Goal: Transaction & Acquisition: Purchase product/service

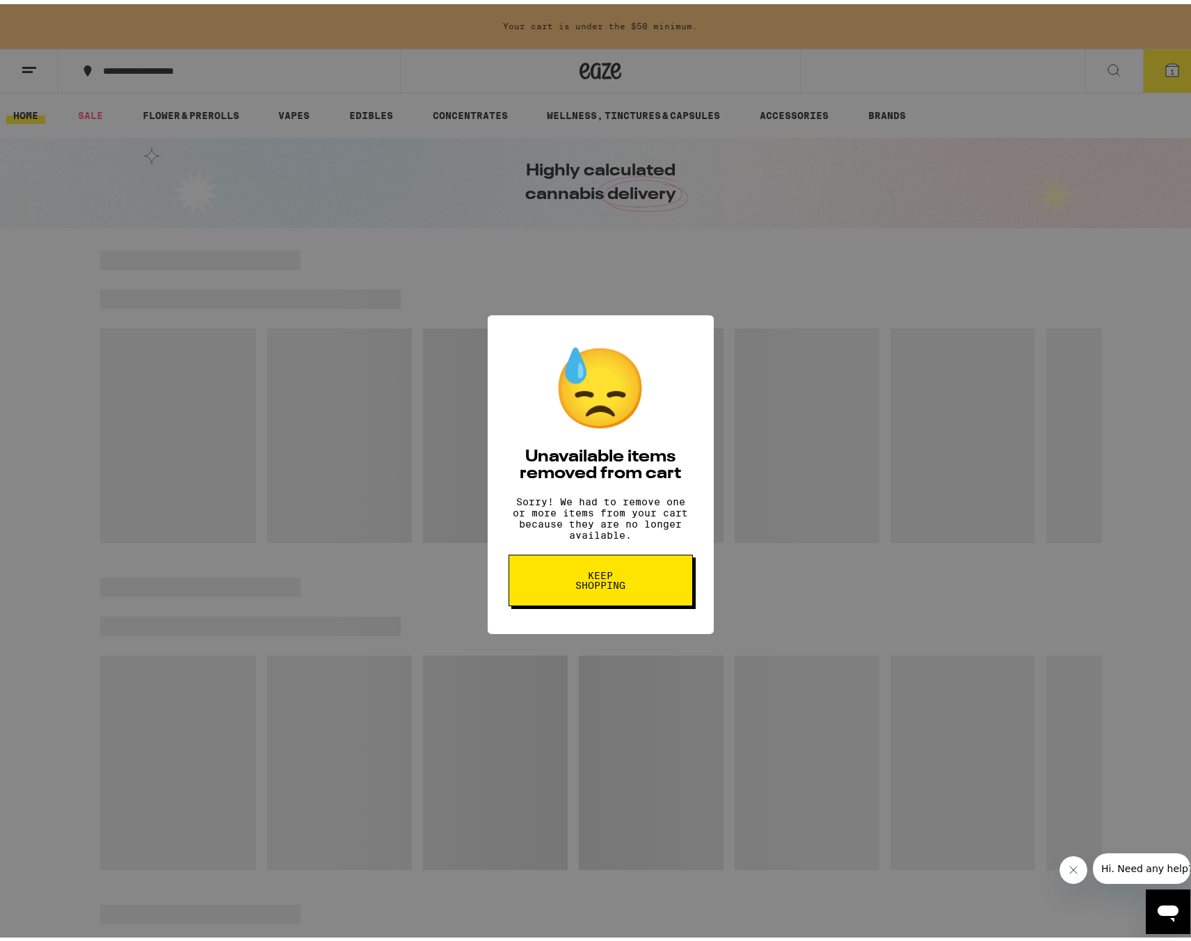
click at [662, 598] on button "Keep Shopping" at bounding box center [601, 577] width 184 height 52
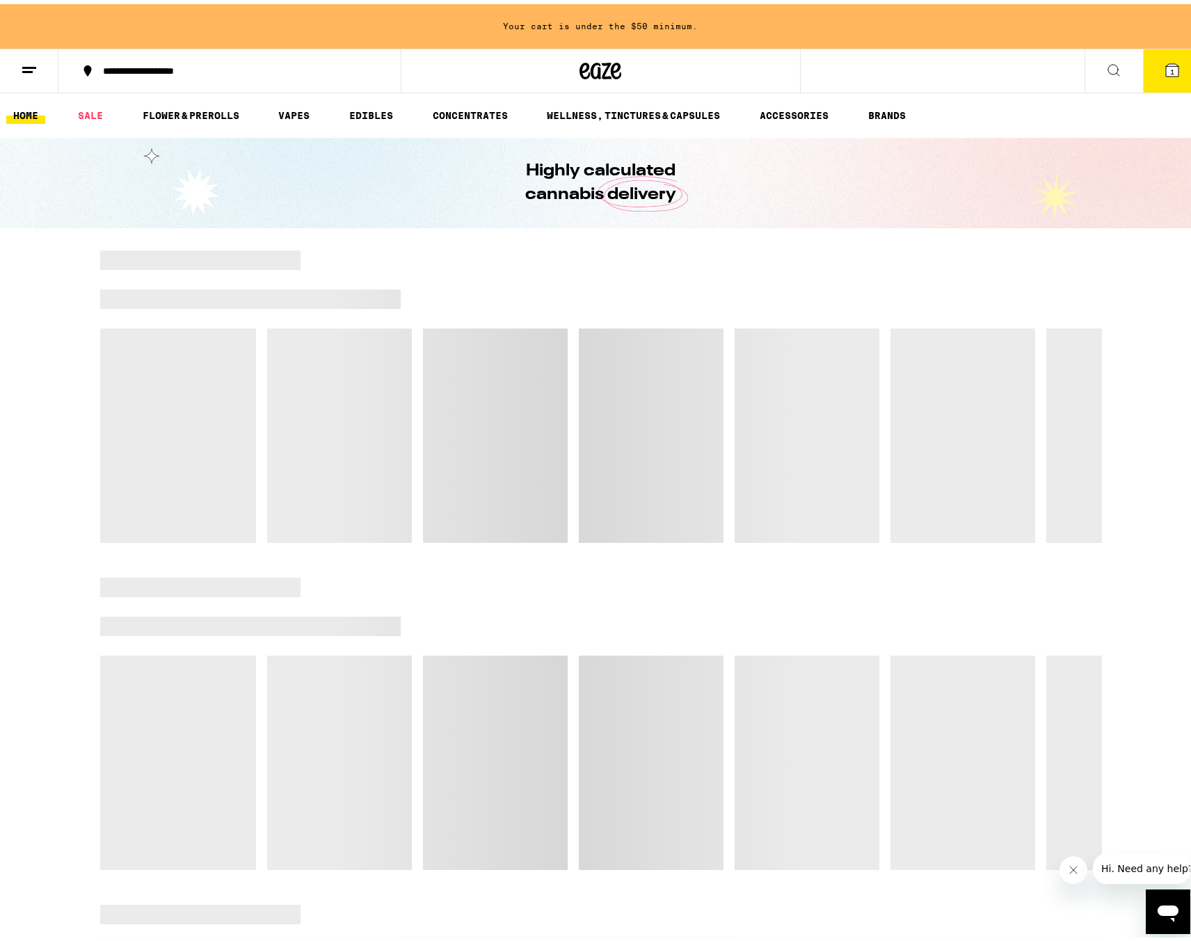
click at [1153, 70] on button "1" at bounding box center [1172, 66] width 58 height 43
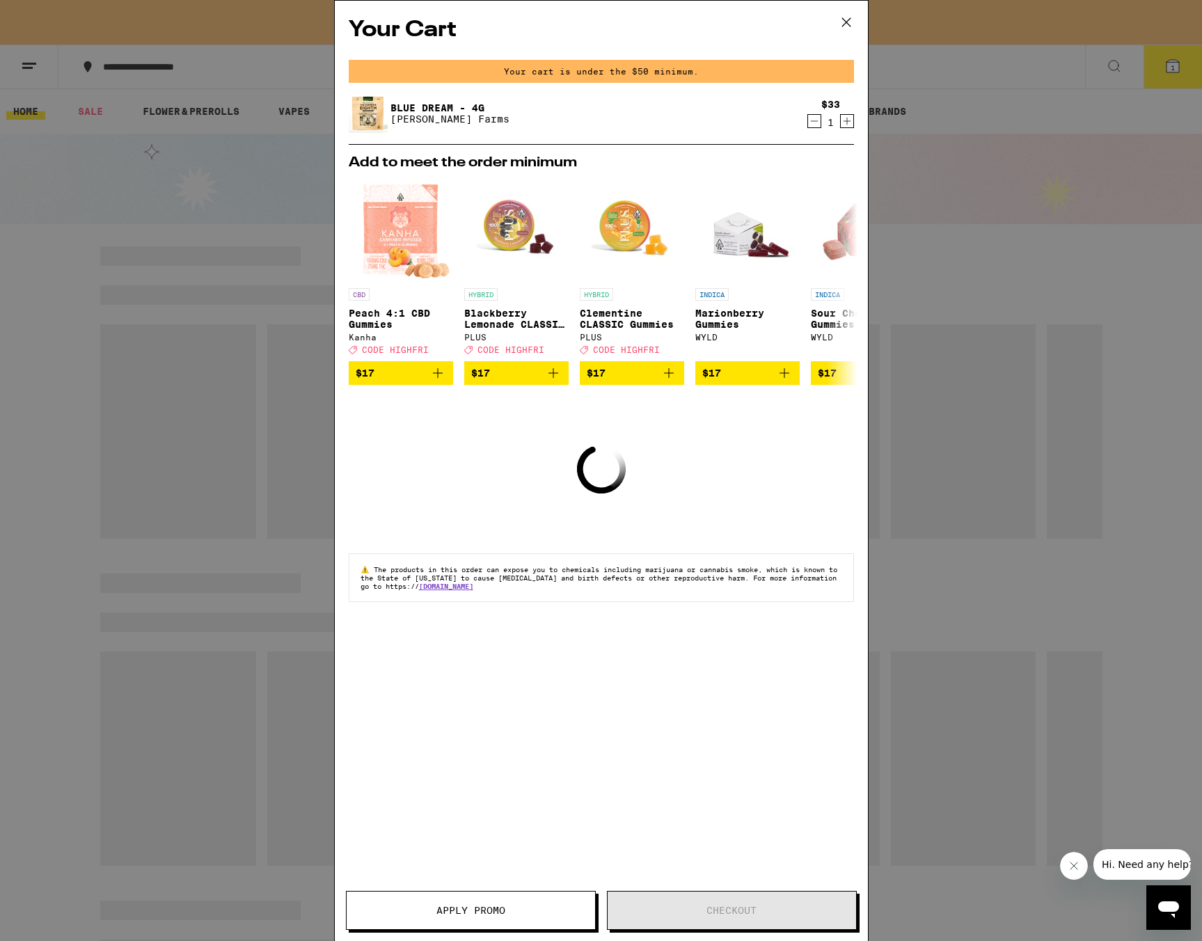
click at [812, 123] on icon "Decrement" at bounding box center [814, 121] width 13 height 17
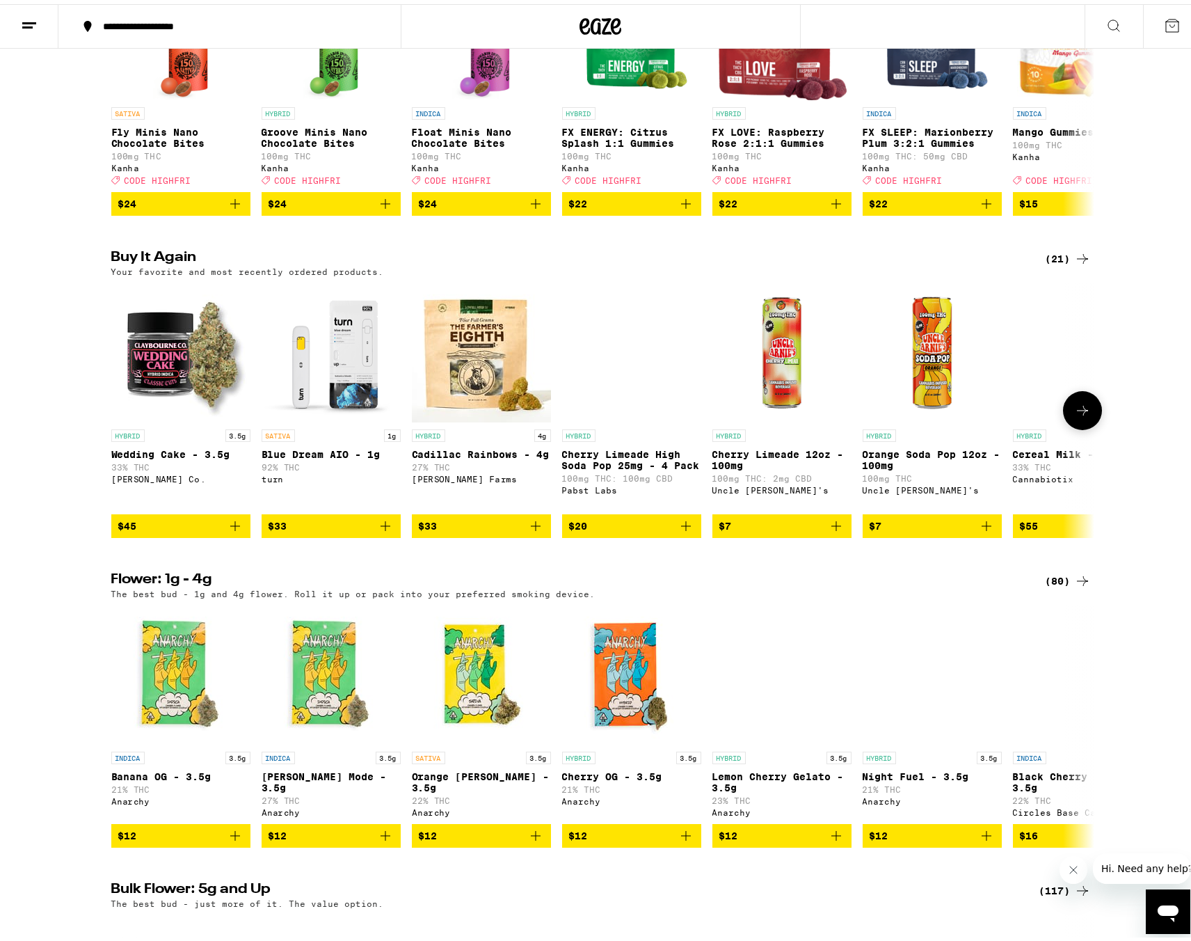
scroll to position [974, 0]
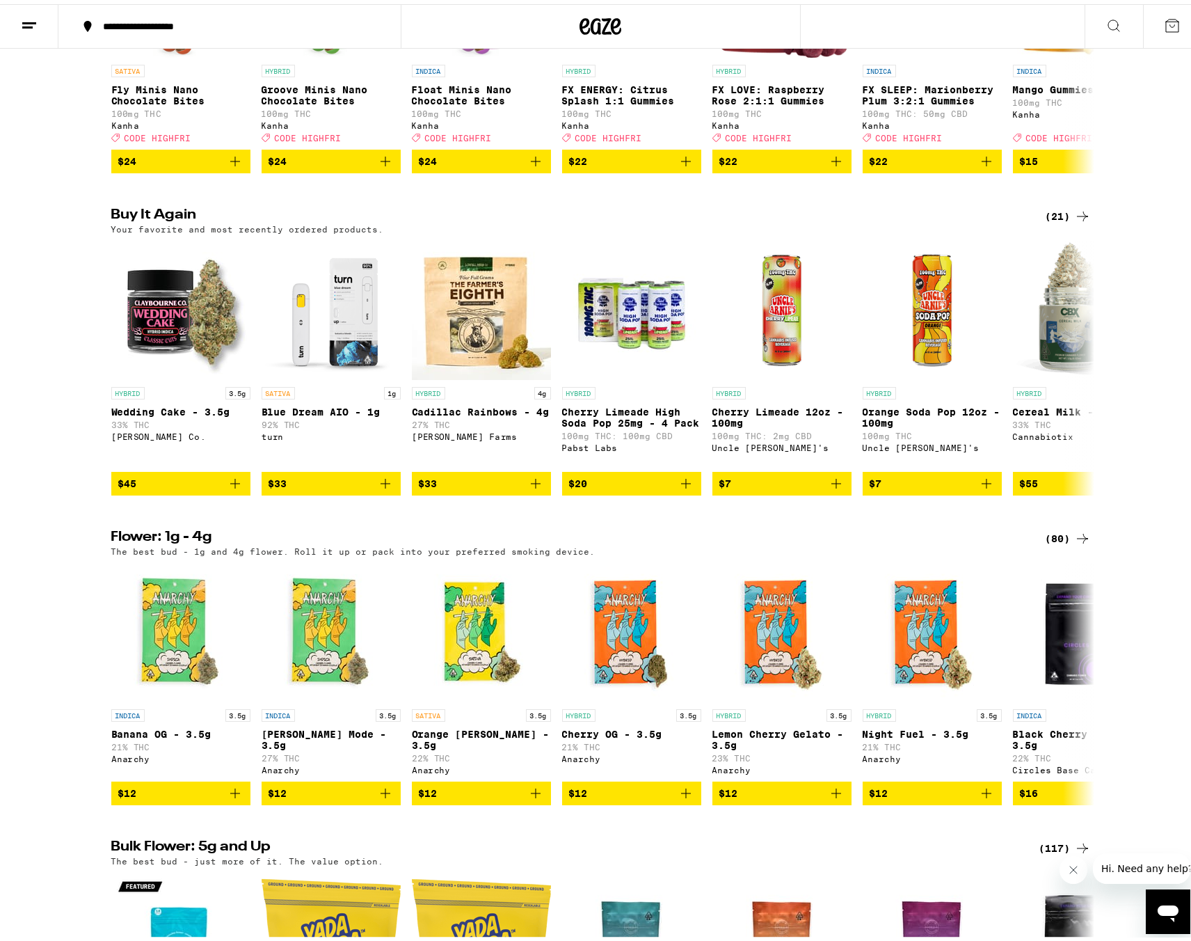
click at [1075, 543] on icon at bounding box center [1083, 534] width 17 height 17
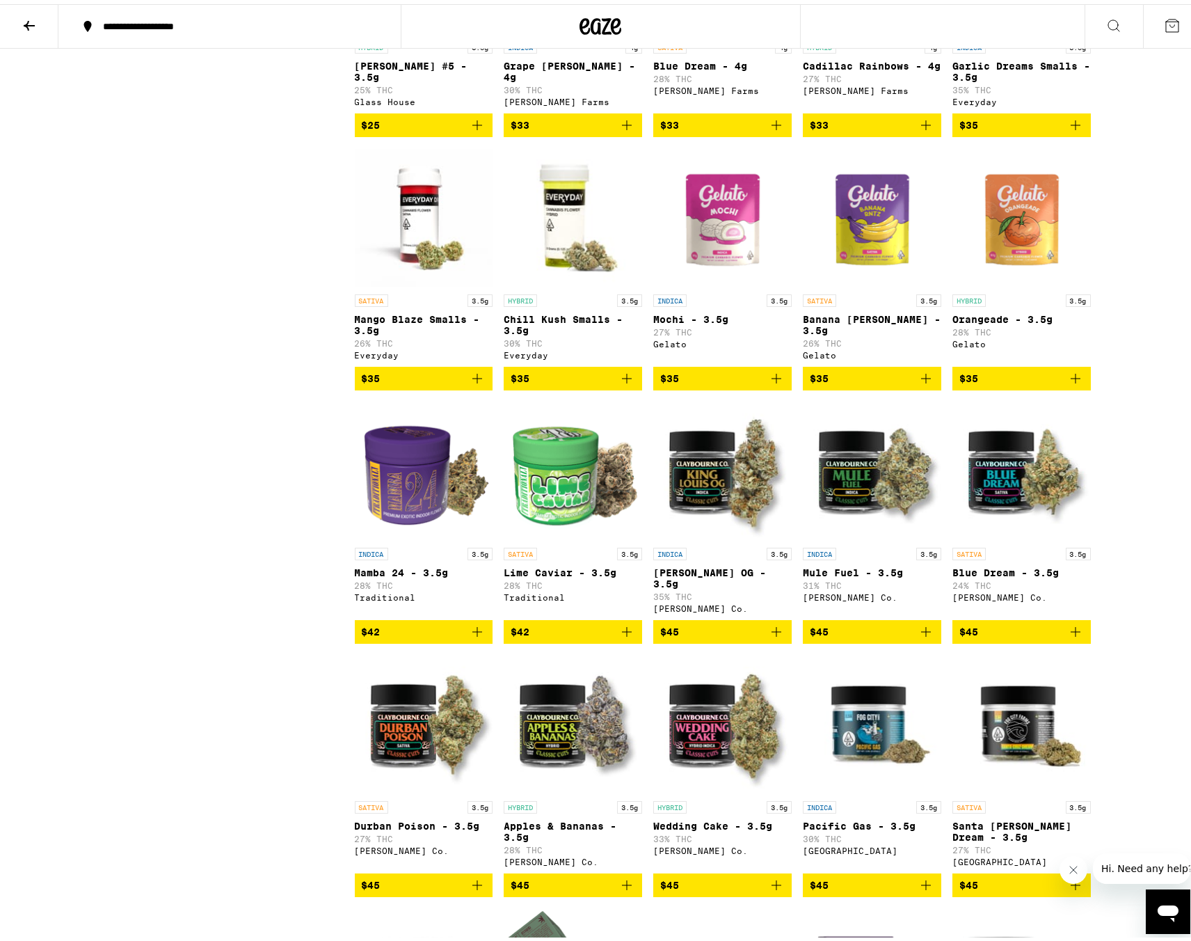
scroll to position [1601, 0]
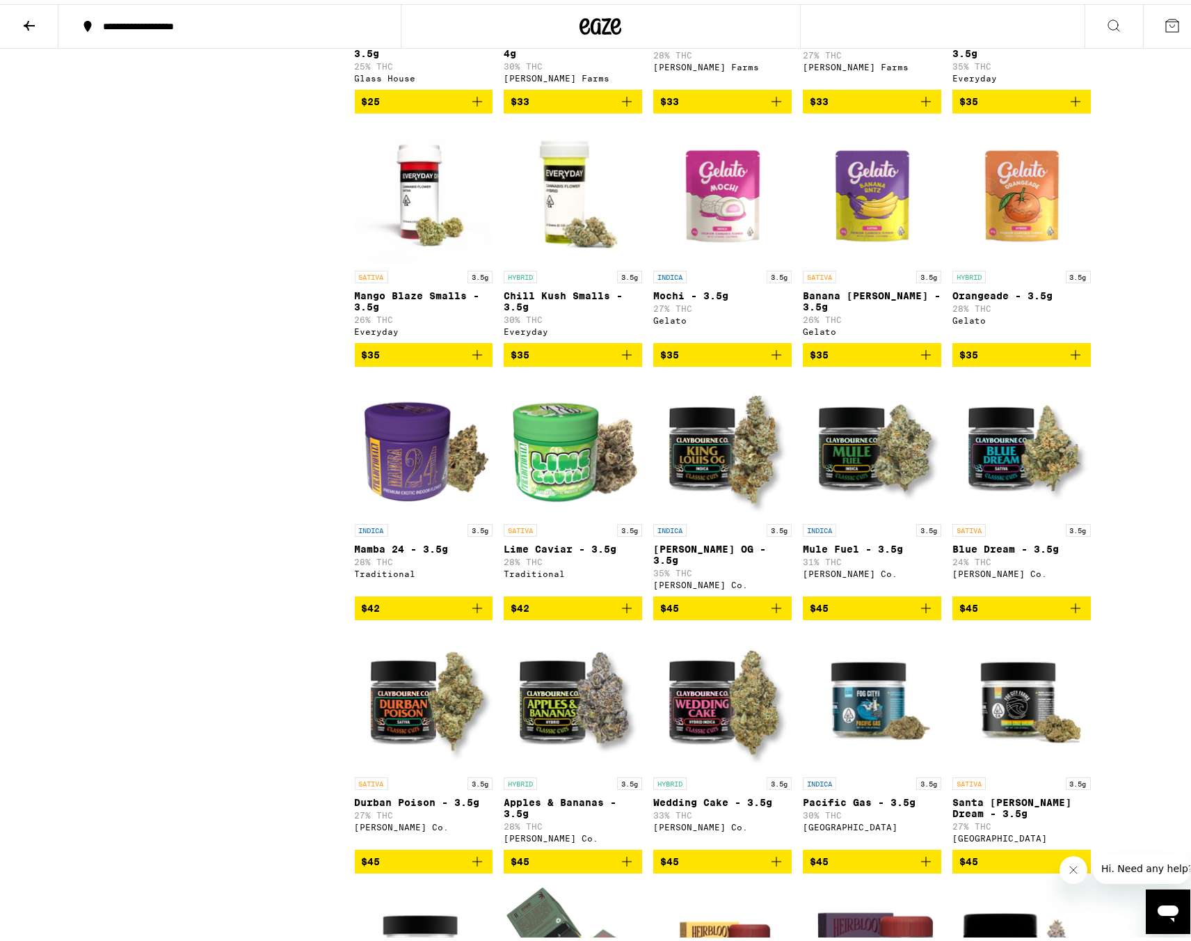
click at [587, 866] on span "$45" at bounding box center [573, 857] width 125 height 17
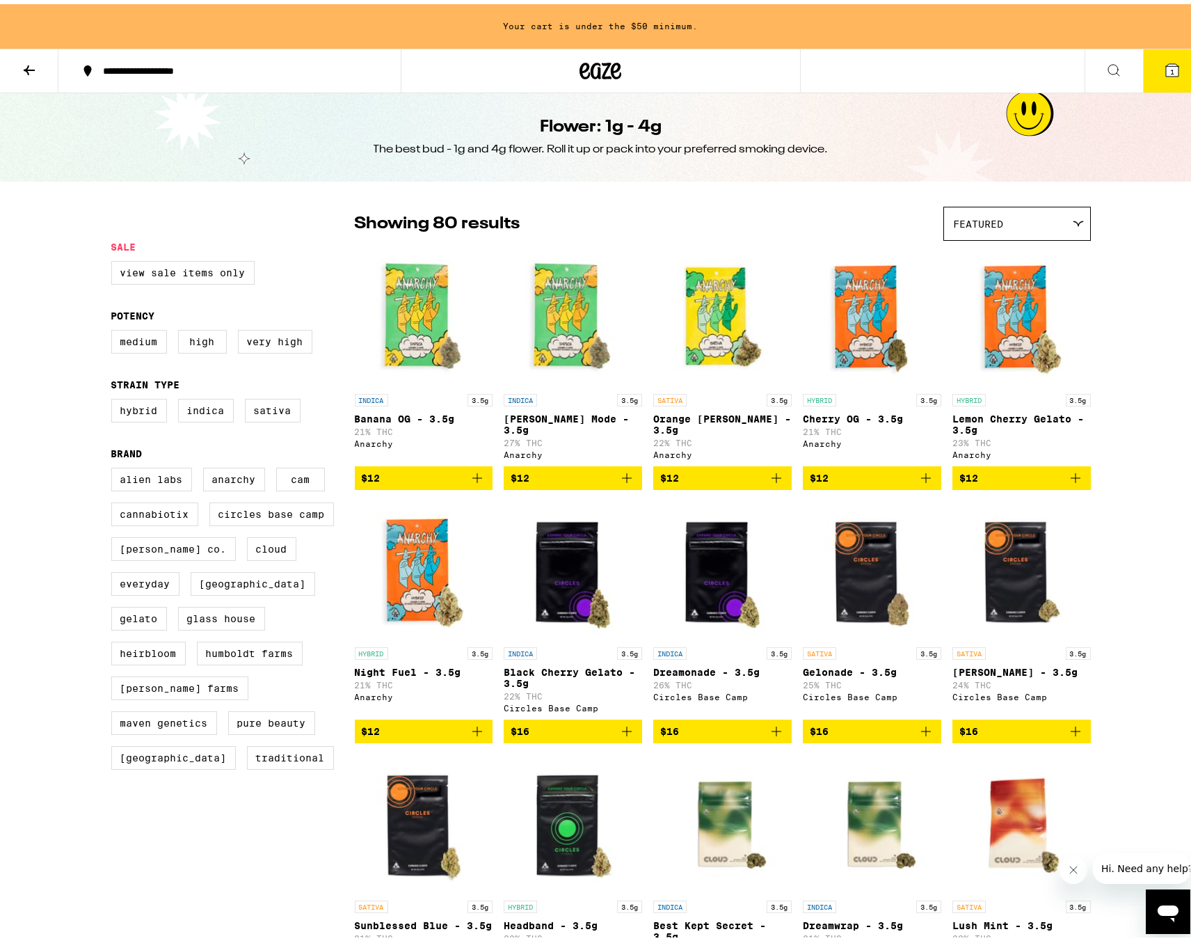
scroll to position [0, 0]
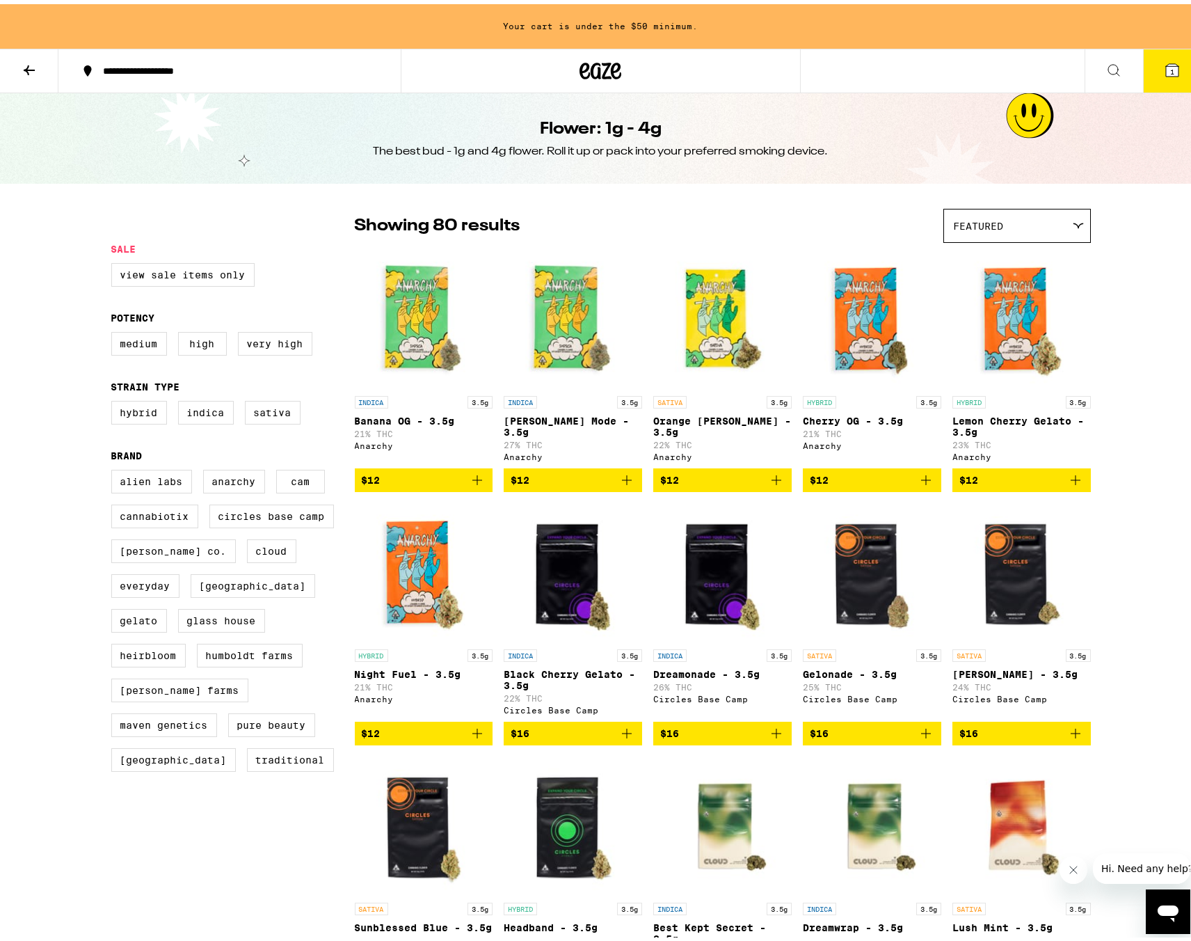
click at [31, 74] on button at bounding box center [29, 67] width 58 height 44
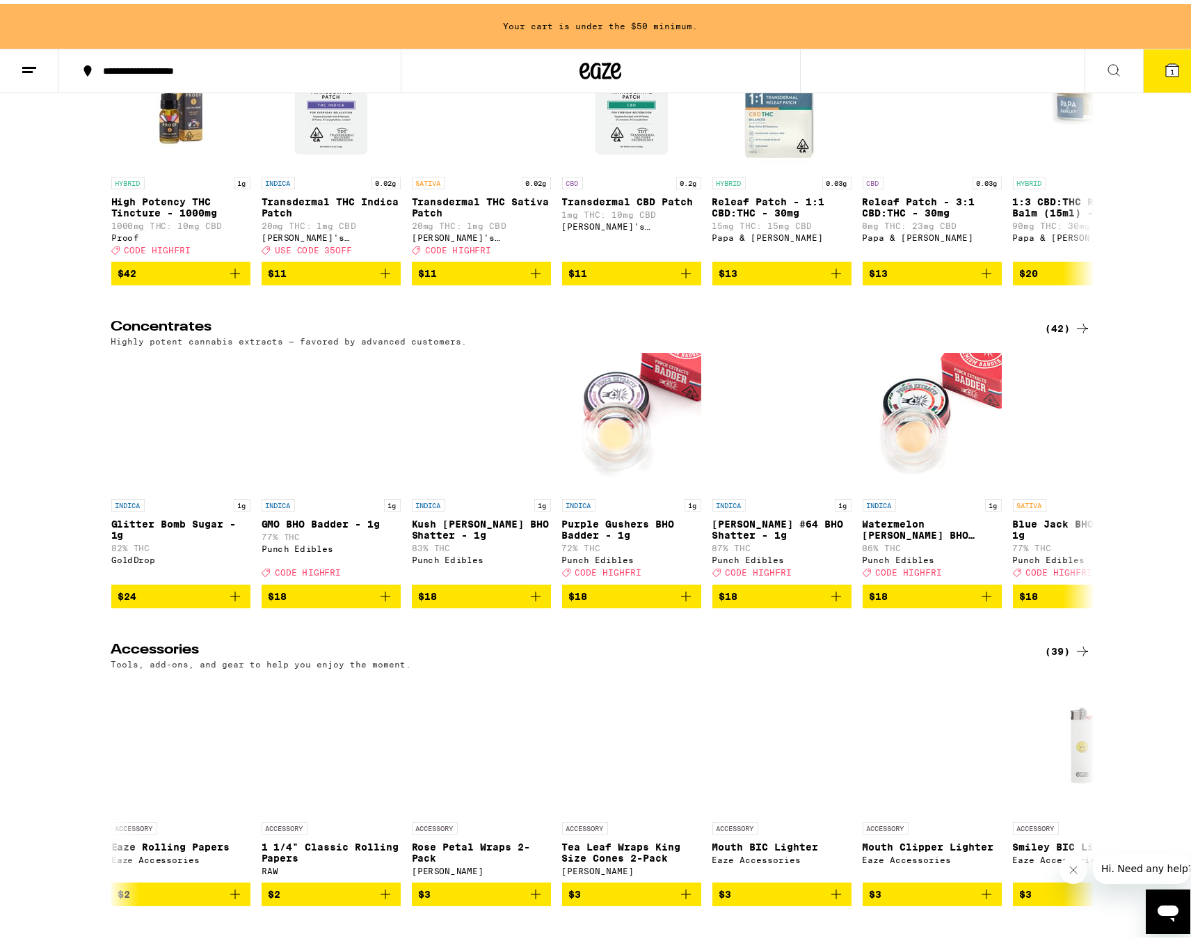
scroll to position [5220, 0]
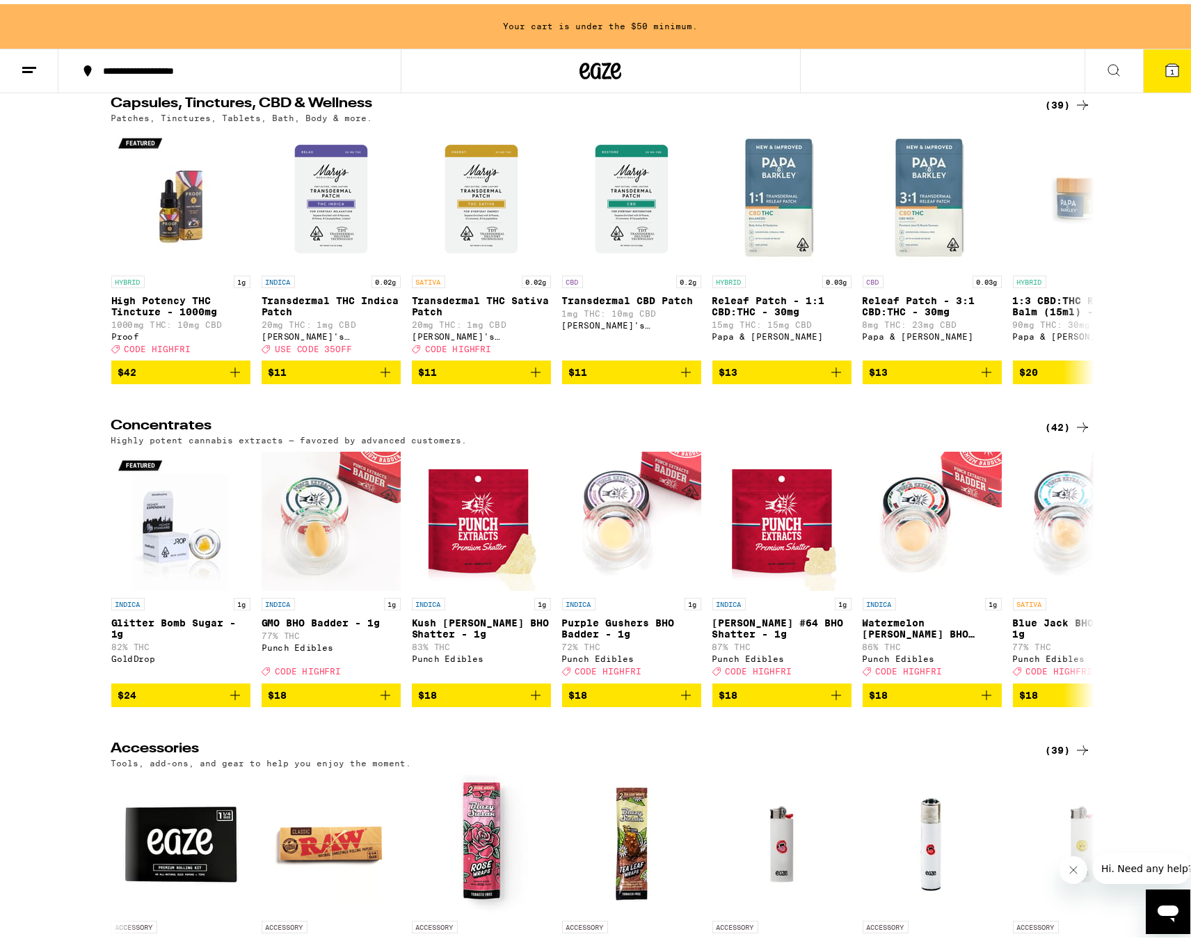
click at [1059, 431] on div "(42)" at bounding box center [1068, 423] width 45 height 17
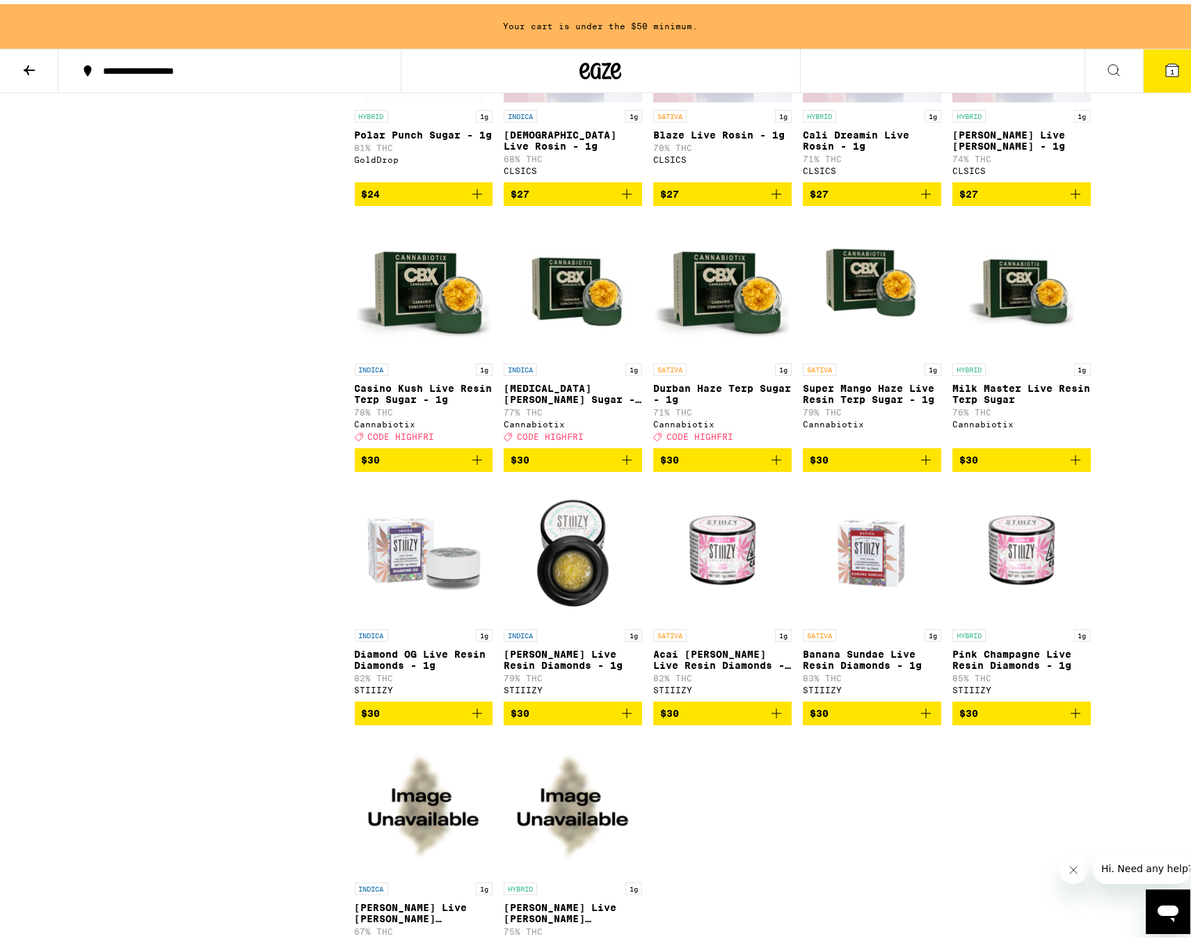
scroll to position [1670, 0]
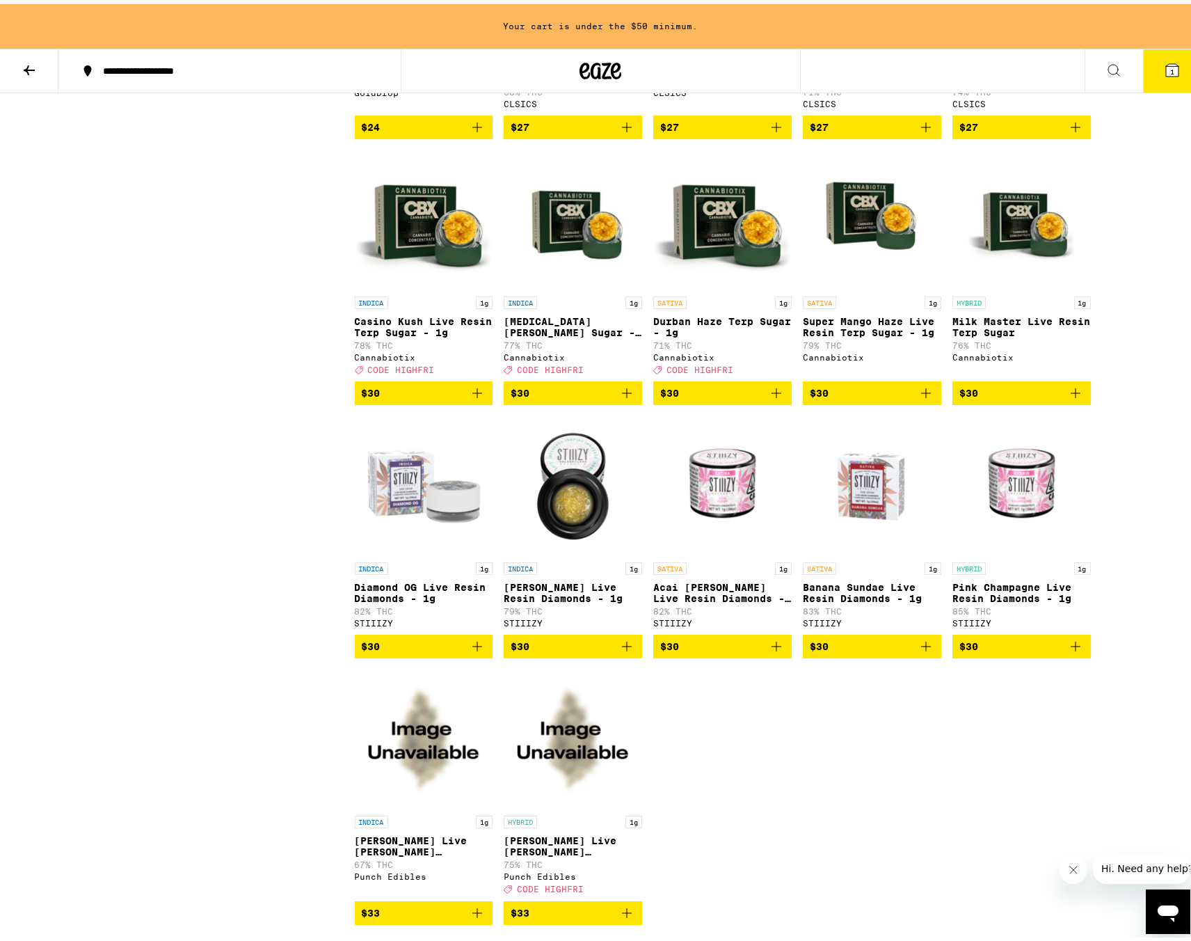
click at [1058, 651] on span "$30" at bounding box center [1022, 642] width 125 height 17
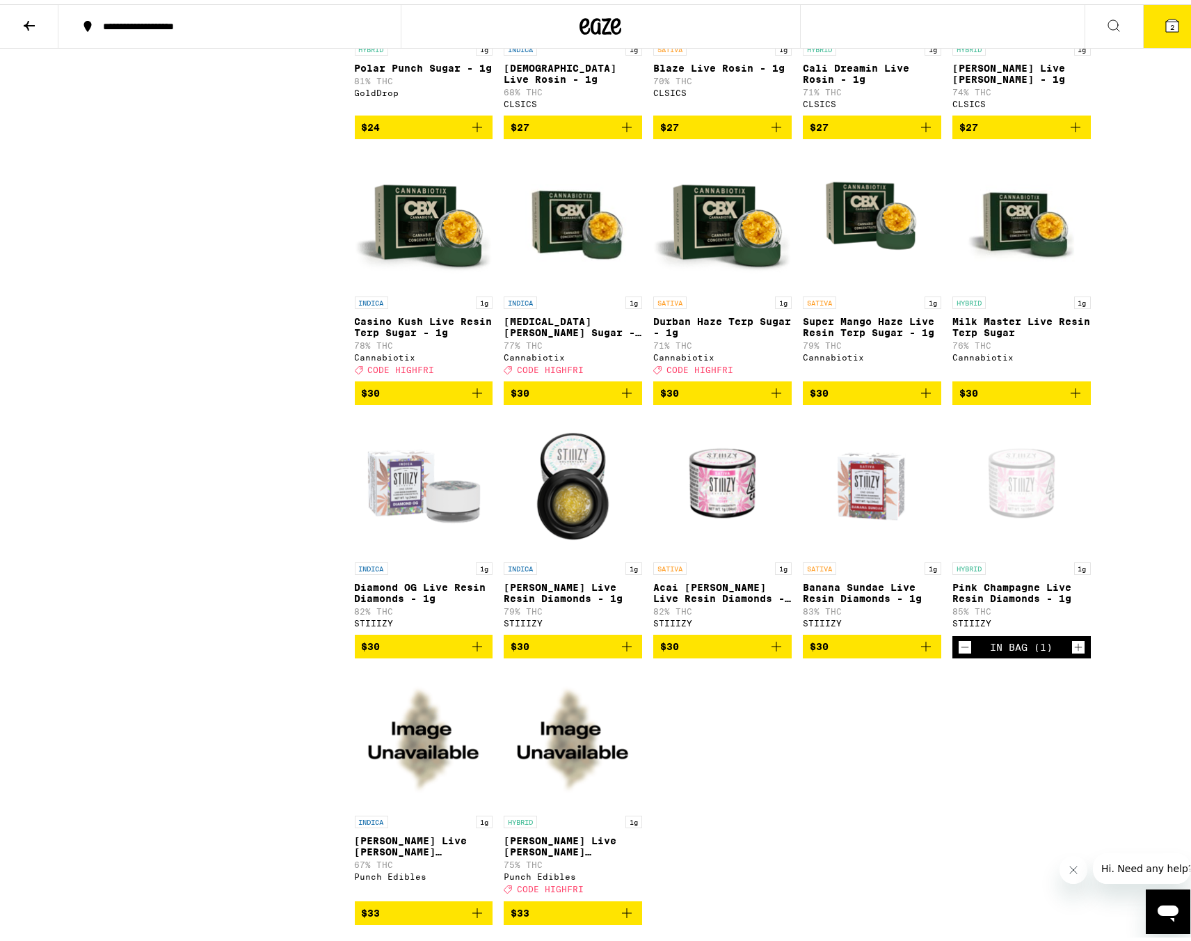
click at [1164, 29] on icon at bounding box center [1172, 21] width 17 height 17
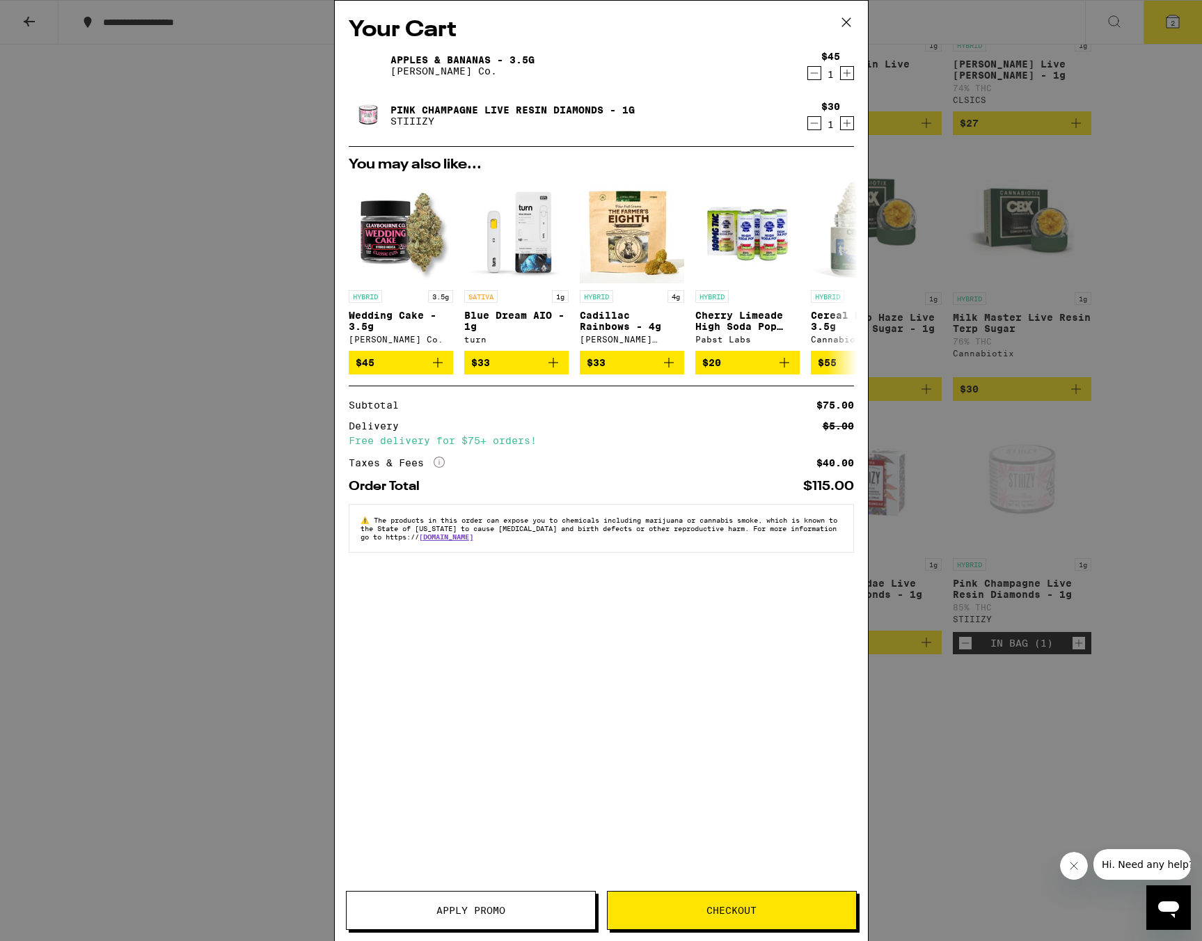
click at [846, 20] on icon at bounding box center [846, 22] width 21 height 21
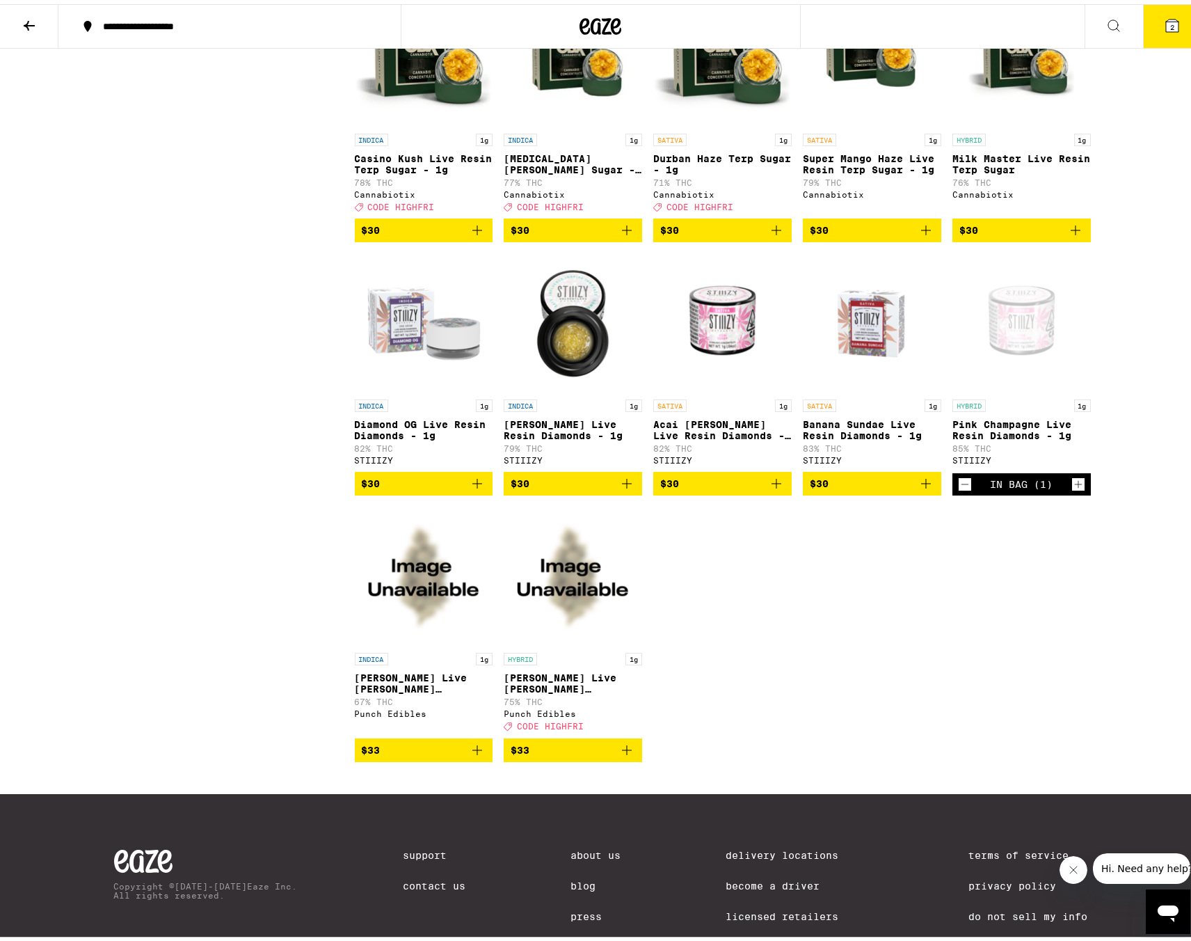
scroll to position [1765, 0]
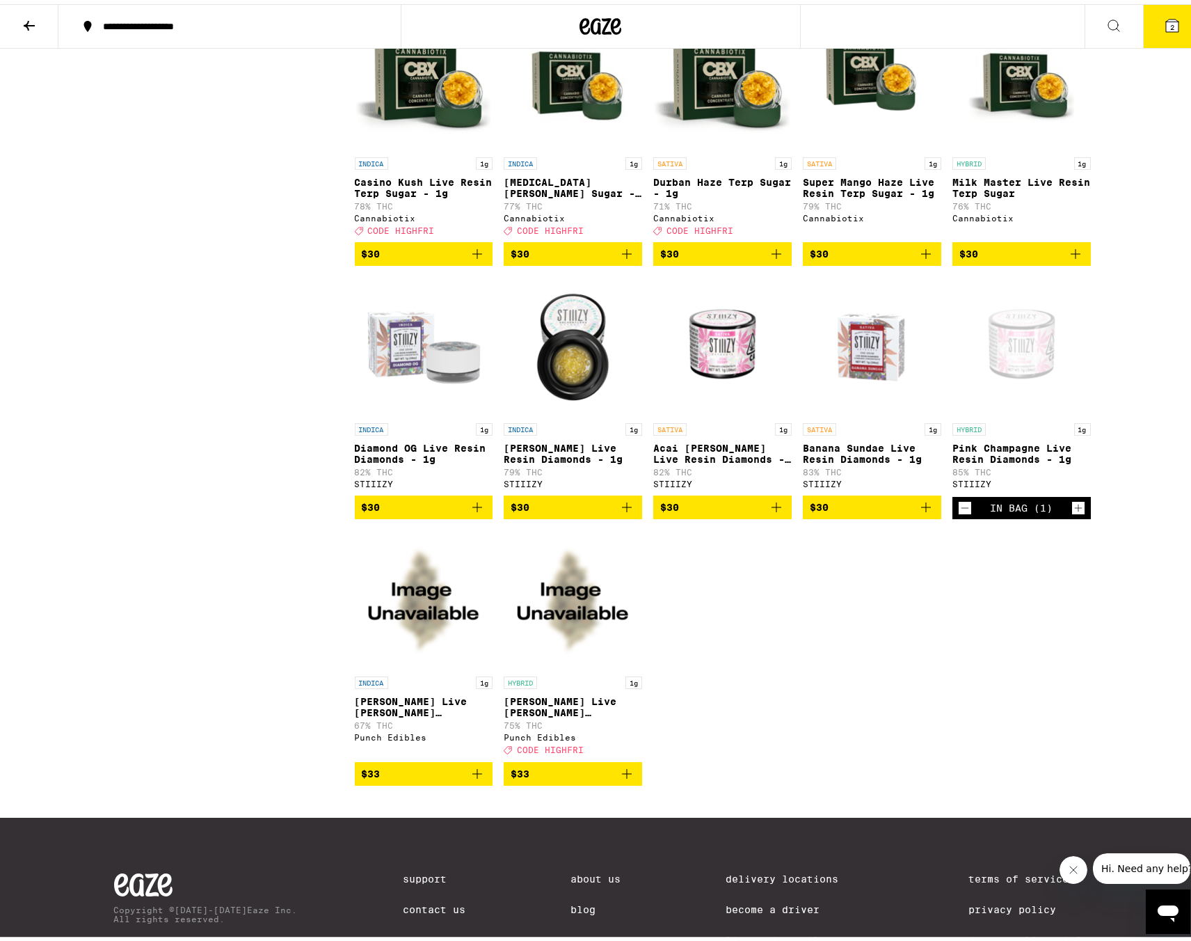
click at [16, 24] on button at bounding box center [29, 23] width 58 height 44
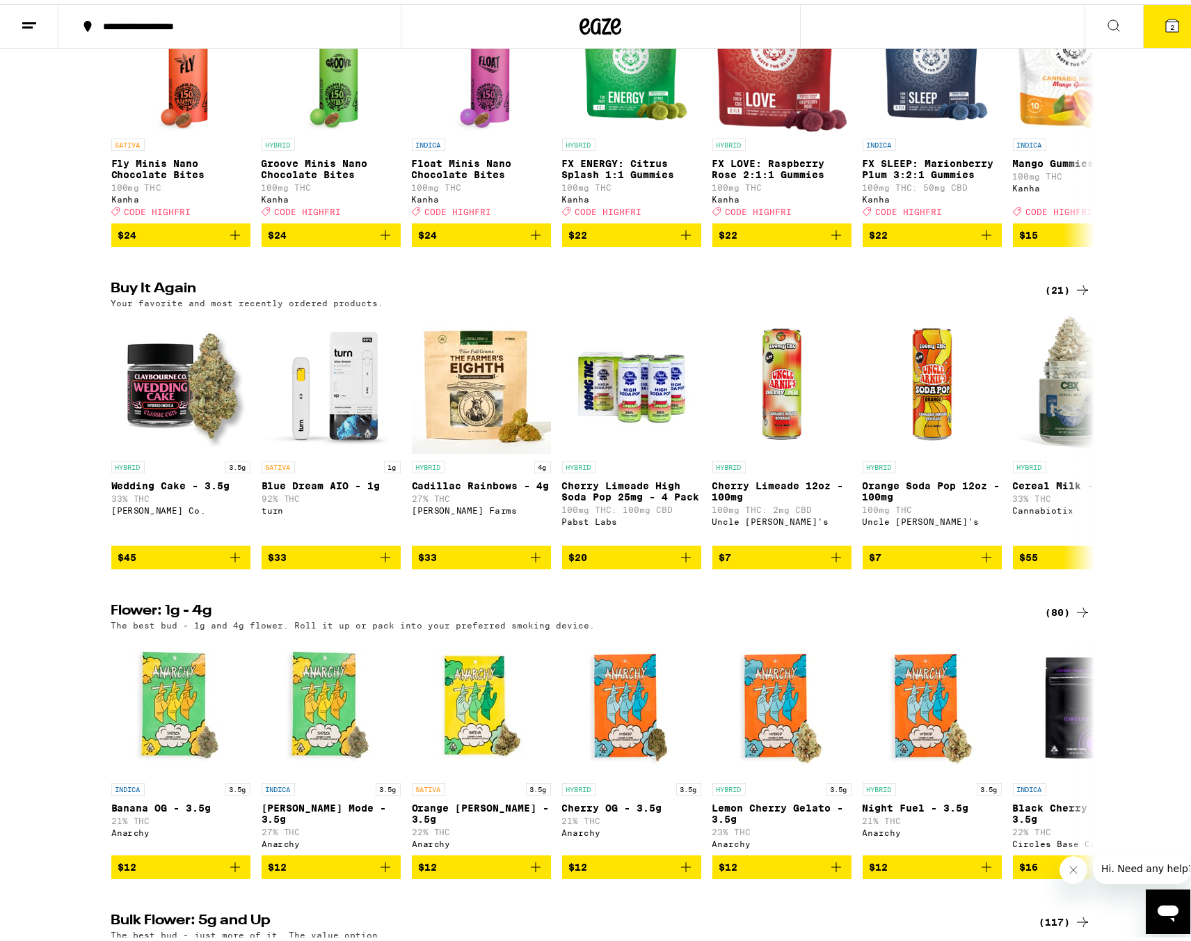
scroll to position [905, 0]
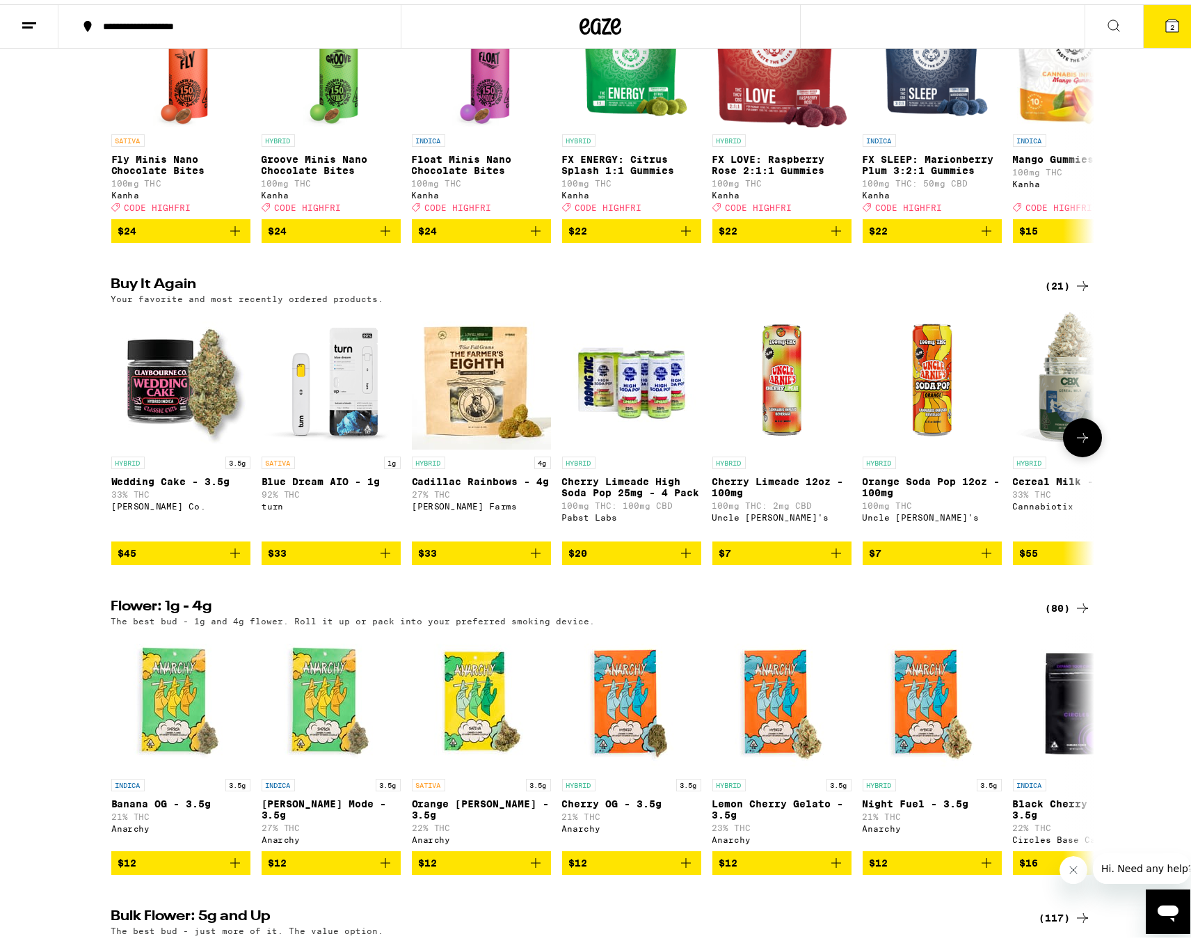
click at [679, 557] on icon "Add to bag" at bounding box center [686, 549] width 17 height 17
click at [1166, 17] on icon at bounding box center [1172, 21] width 13 height 13
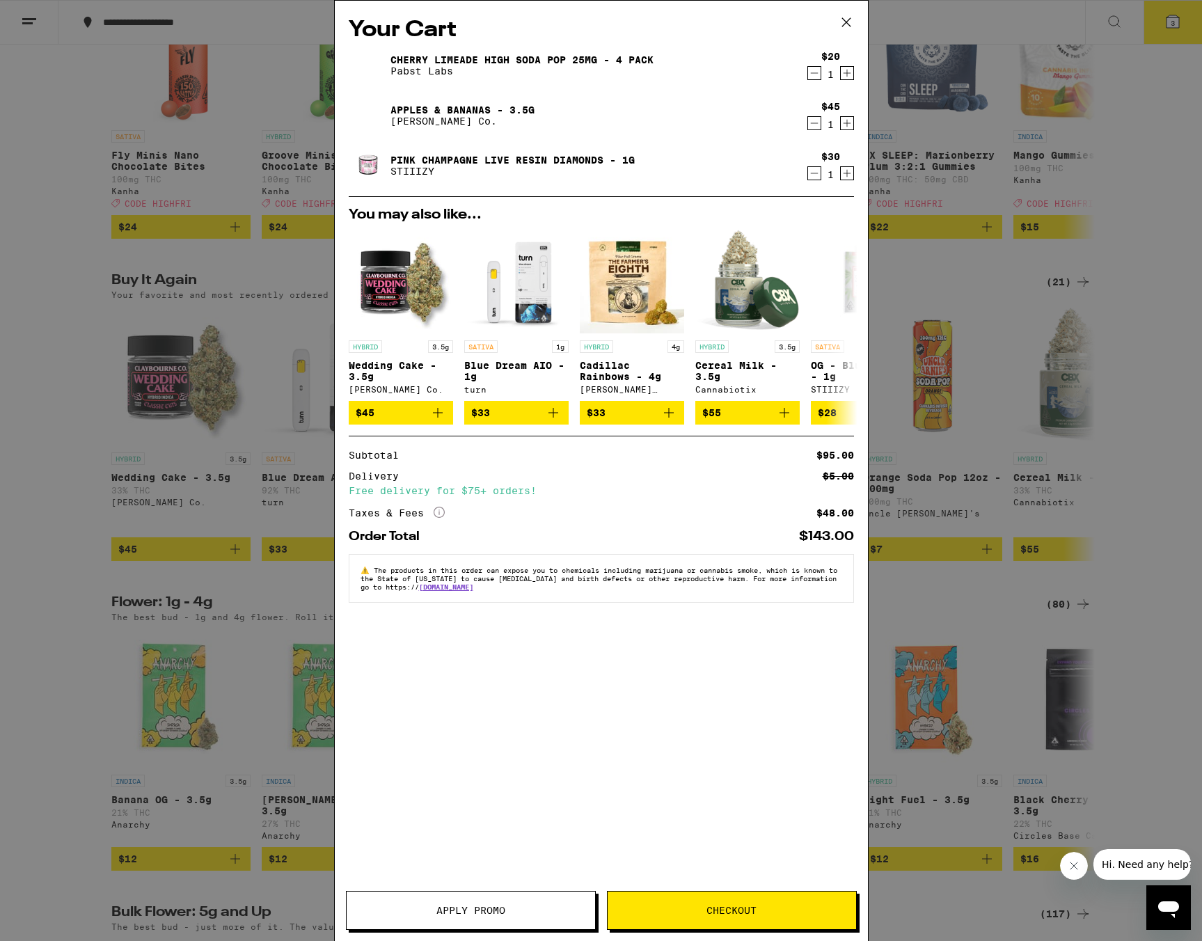
click at [536, 914] on span "Apply Promo" at bounding box center [471, 910] width 248 height 10
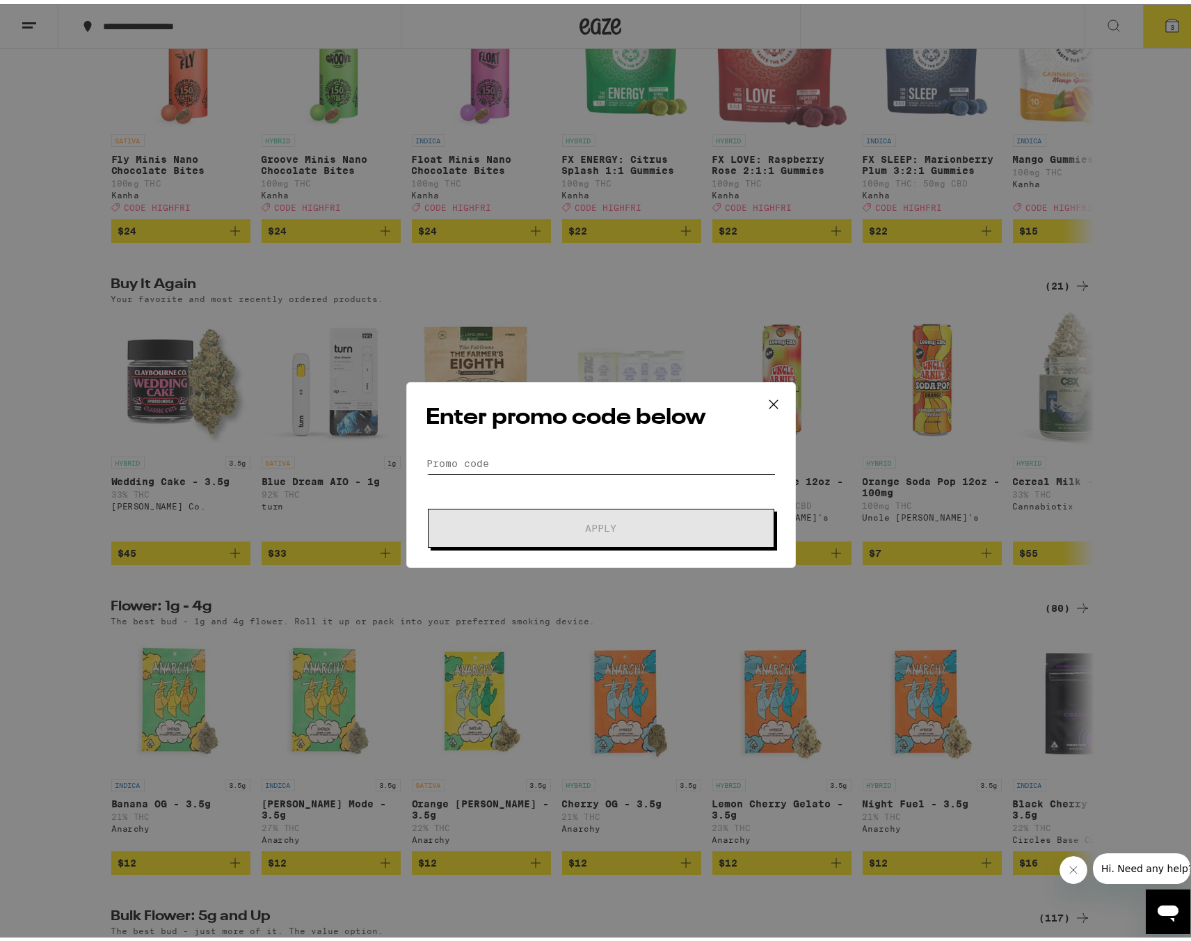
click at [536, 456] on input "Promo Code" at bounding box center [601, 459] width 349 height 21
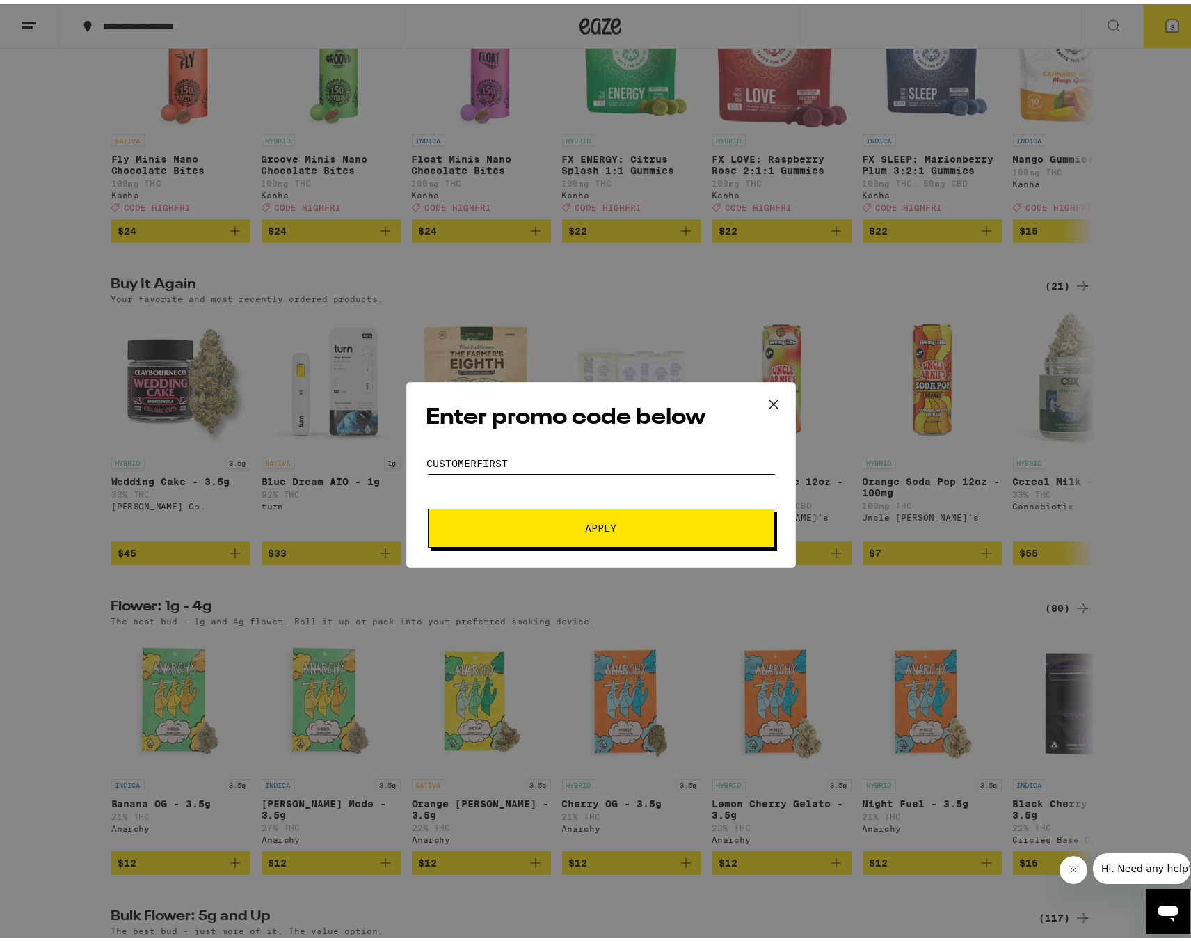
type input "CUSTOMERFIRST"
click at [479, 512] on button "Apply" at bounding box center [601, 524] width 347 height 39
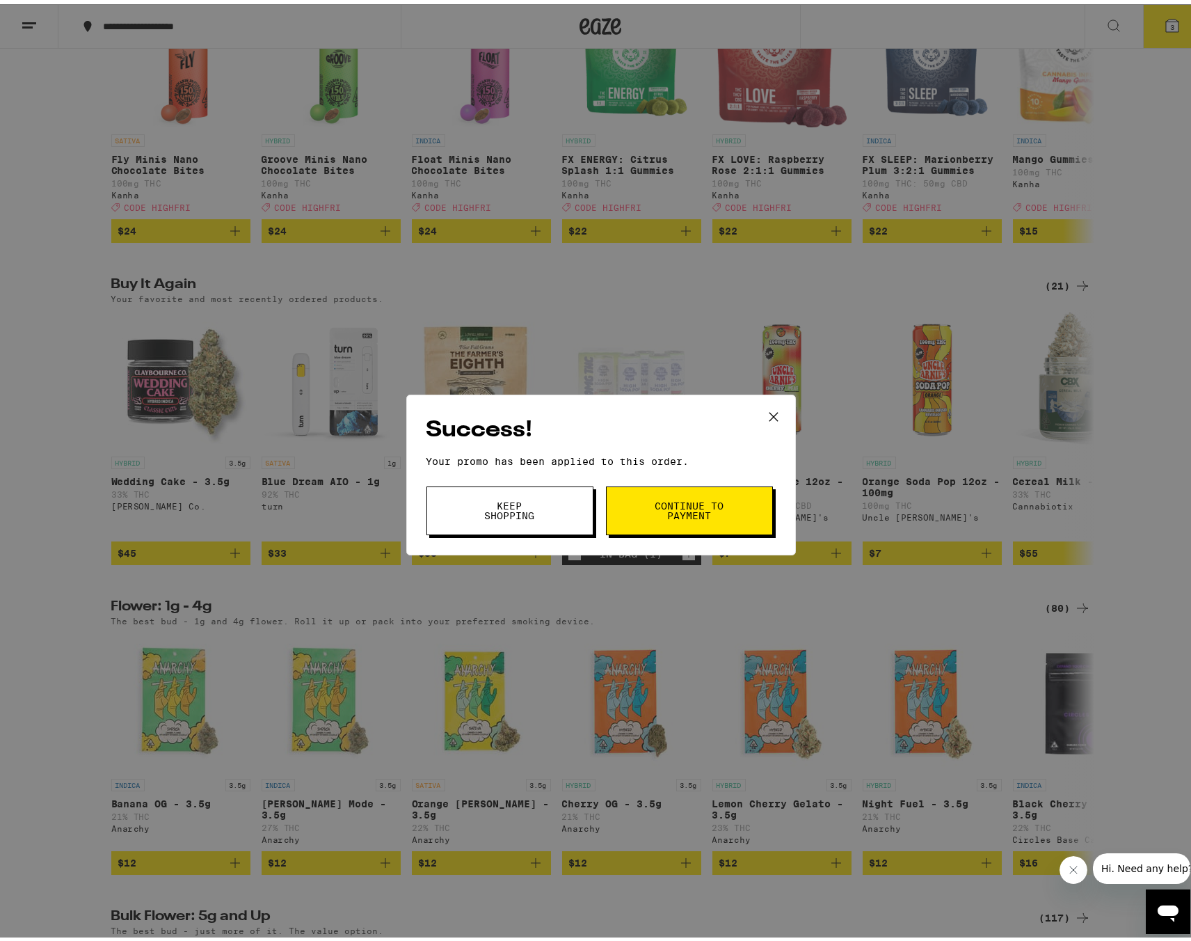
click at [685, 513] on span "Continue to payment" at bounding box center [689, 506] width 71 height 19
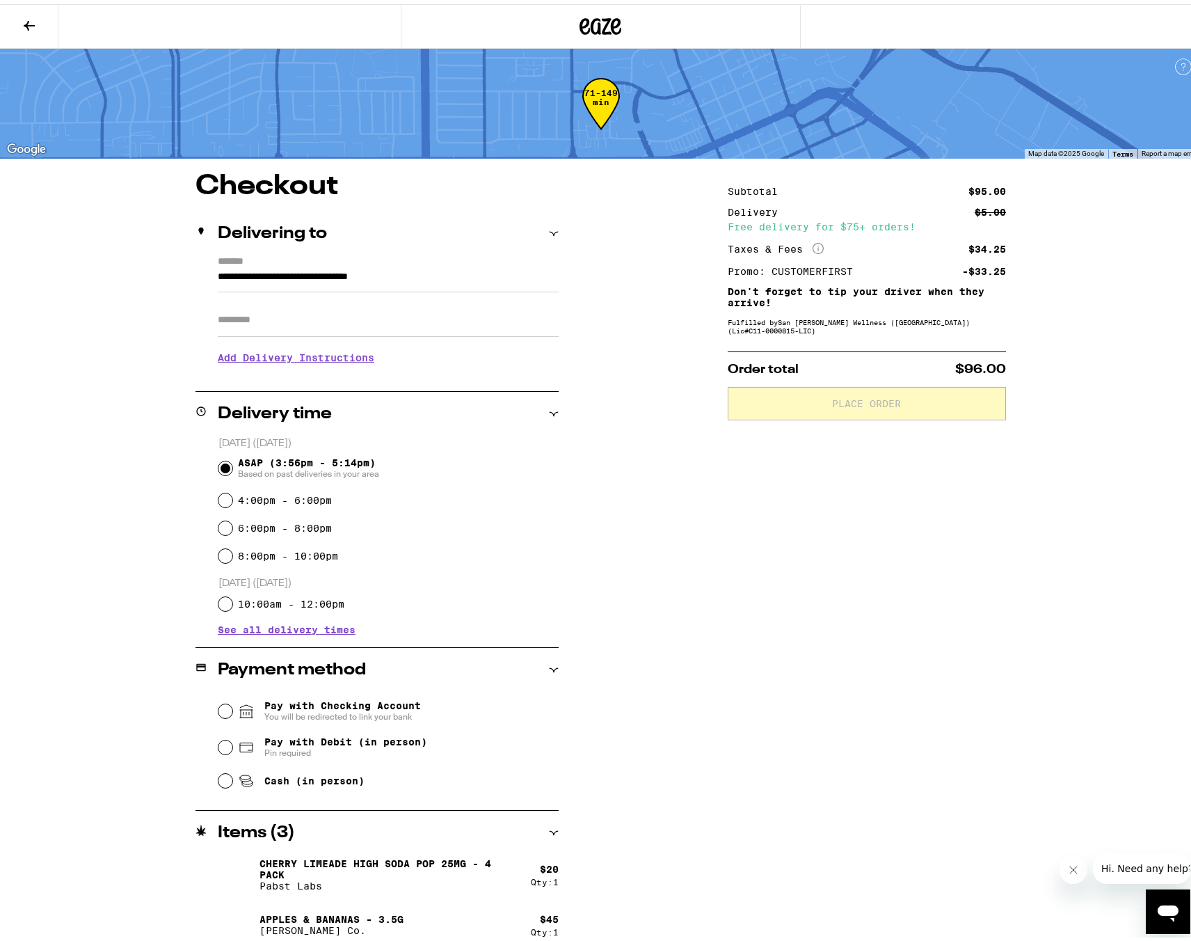
click at [422, 741] on span "Pay with Debit (in person)" at bounding box center [345, 737] width 163 height 11
click at [232, 741] on input "Pay with Debit (in person) Pin required" at bounding box center [226, 743] width 14 height 14
radio input "true"
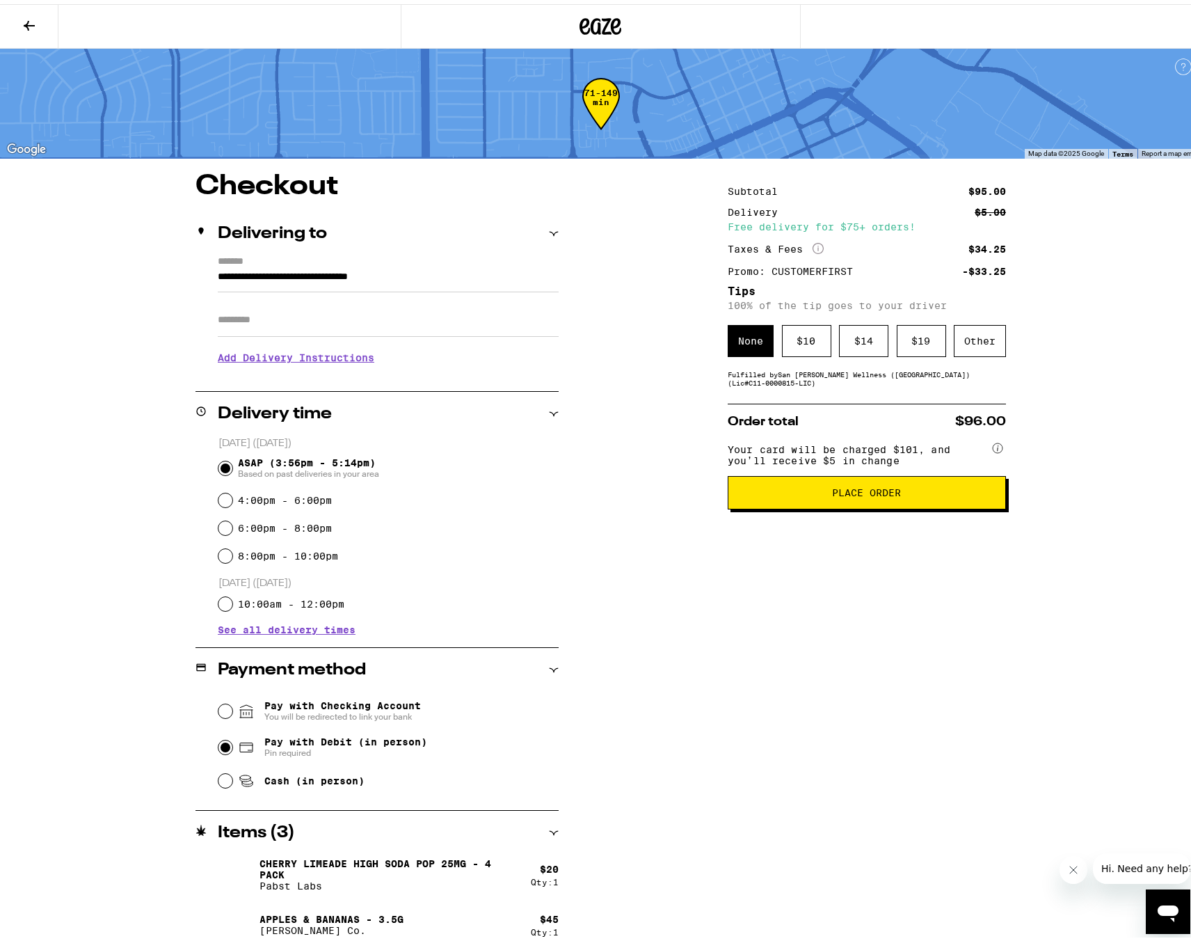
click at [339, 310] on input "Apt/Suite" at bounding box center [388, 315] width 341 height 33
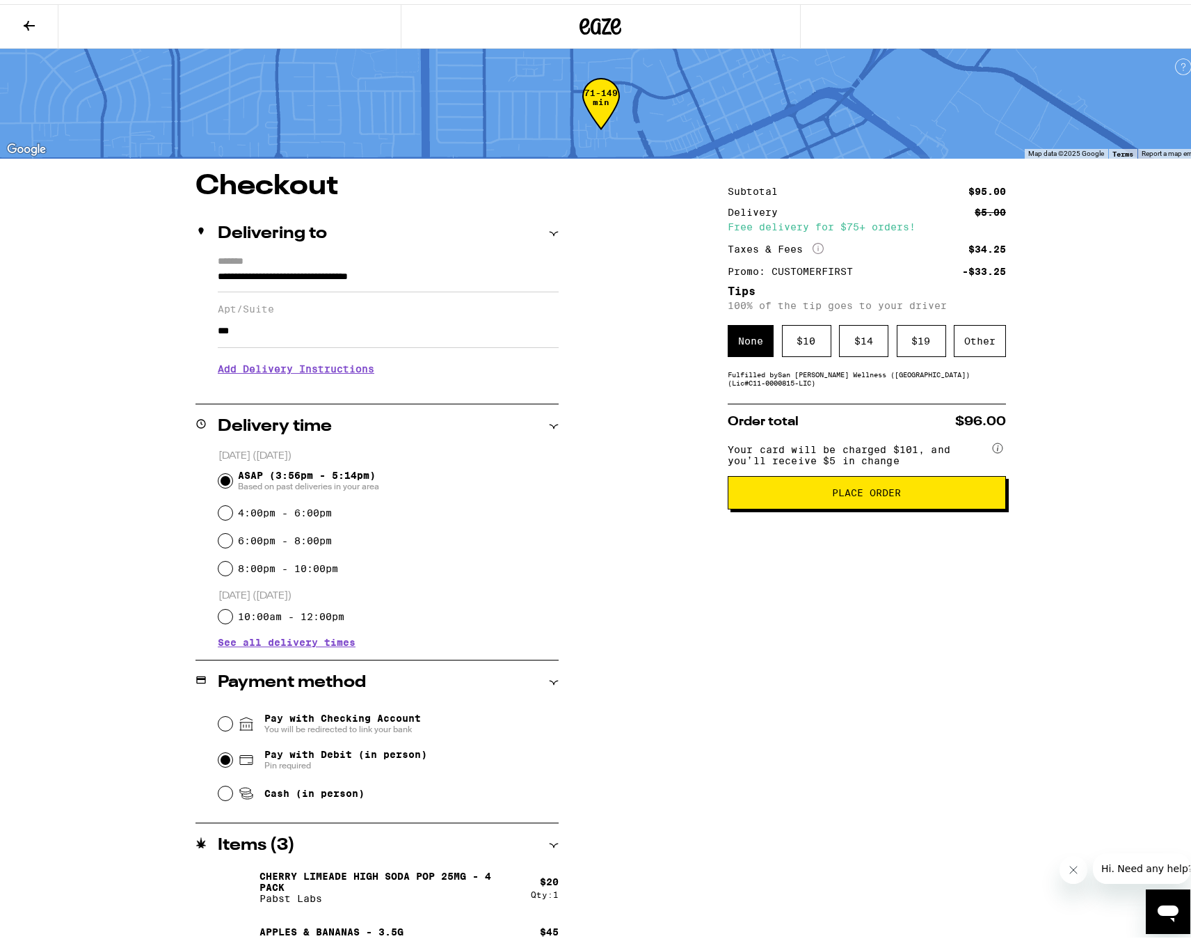
type input "***"
click at [232, 374] on h3 "Add Delivery Instructions" at bounding box center [388, 365] width 341 height 32
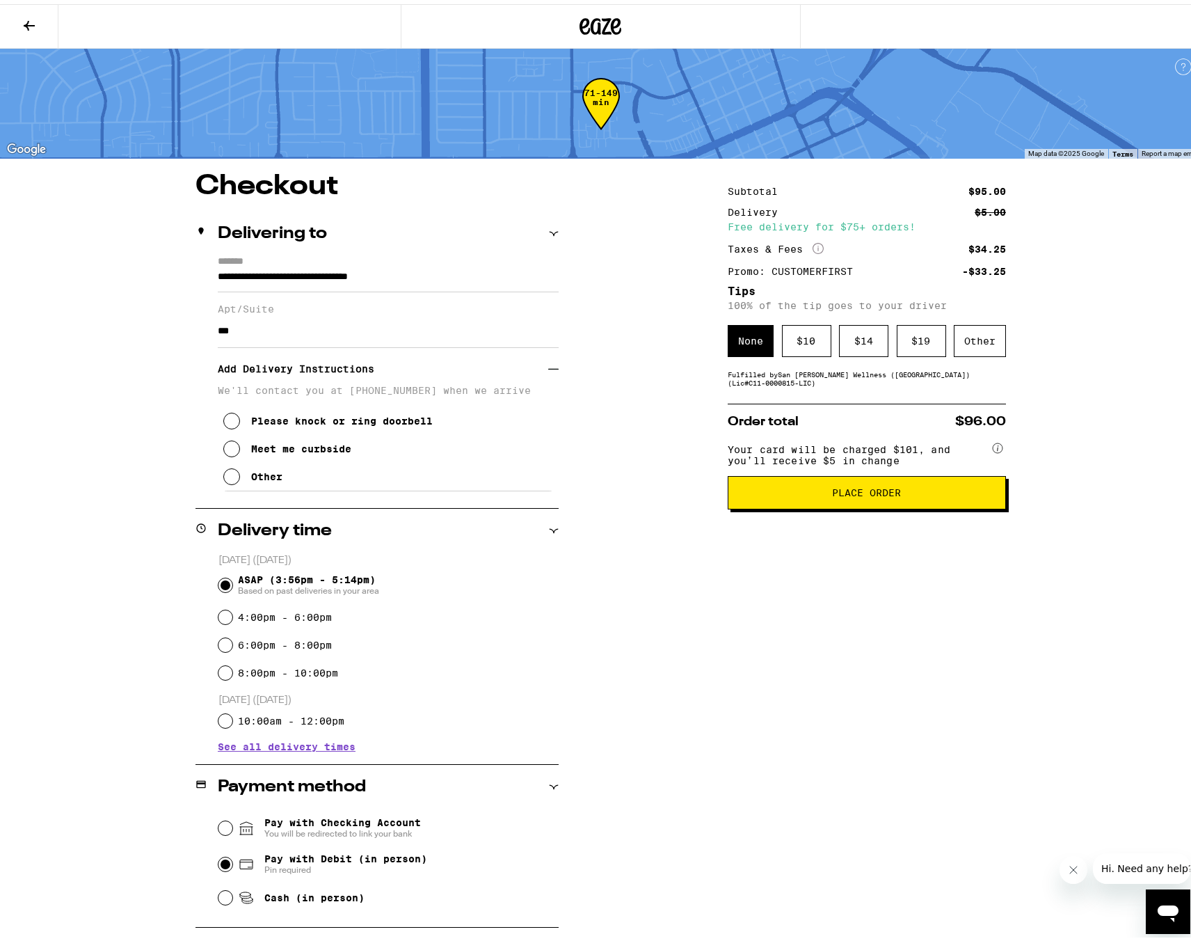
click at [253, 475] on div "Other" at bounding box center [266, 472] width 31 height 11
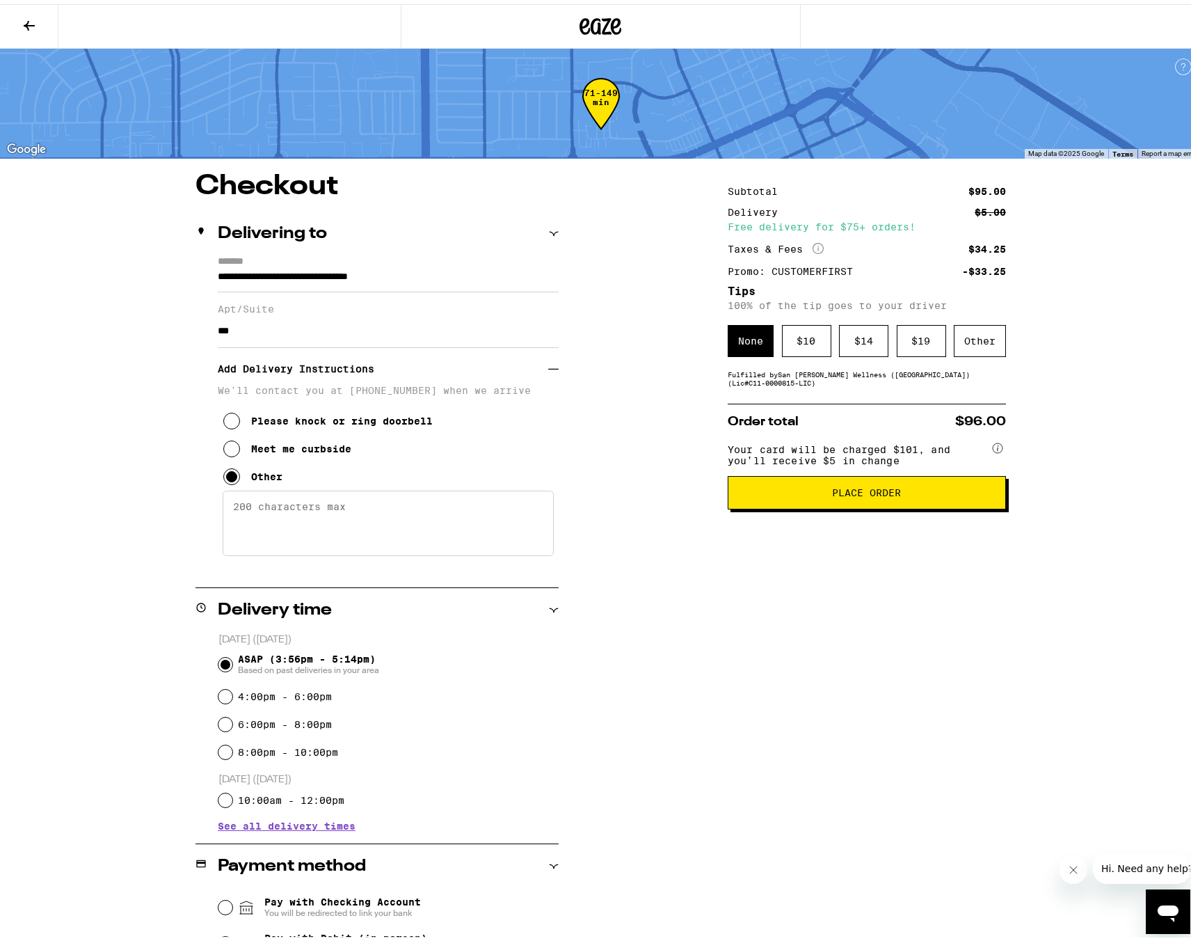
click at [356, 511] on textarea "Enter any other delivery instructions you want driver to know" at bounding box center [388, 518] width 331 height 65
type textarea "T"
click at [304, 450] on div "Meet me curbside" at bounding box center [301, 444] width 100 height 11
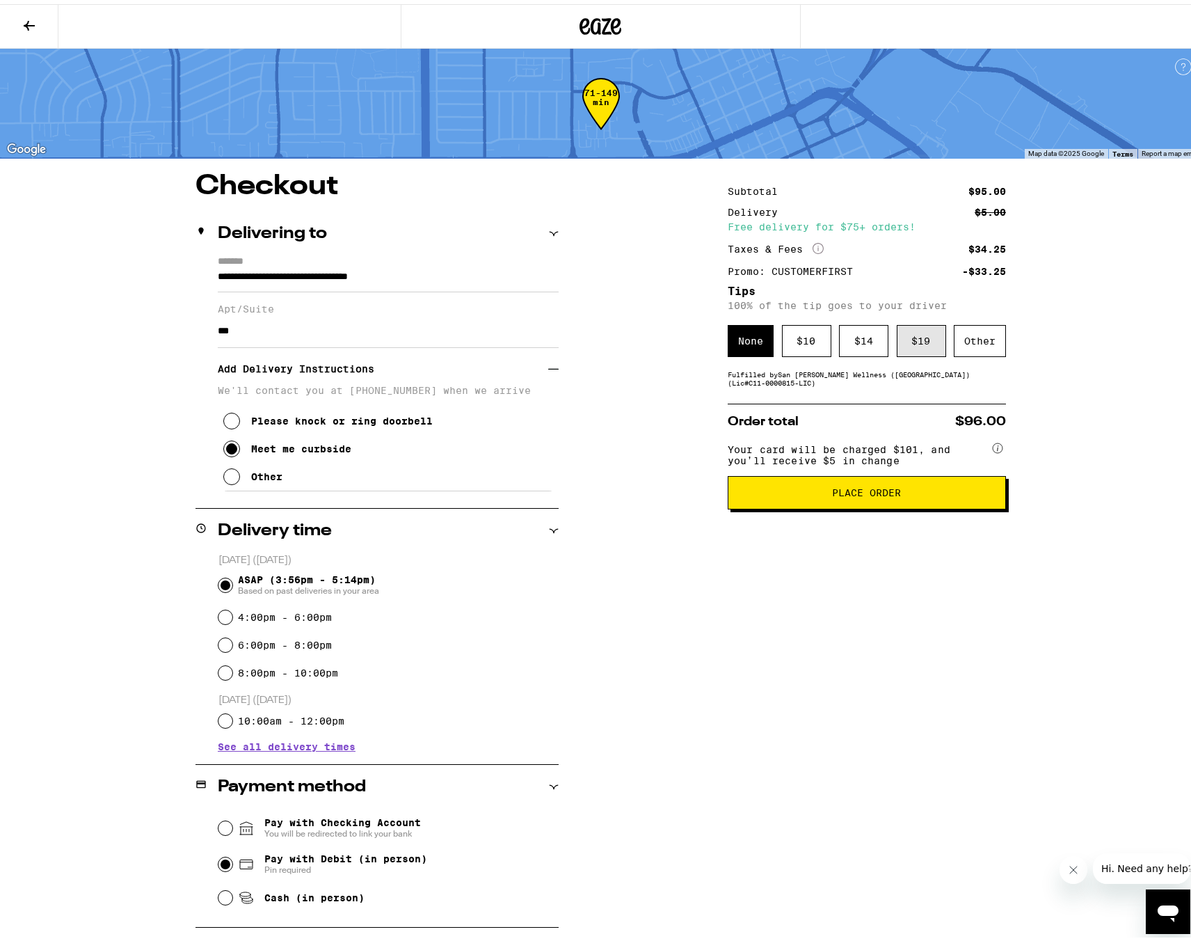
click at [912, 337] on div "$ 19" at bounding box center [921, 337] width 49 height 32
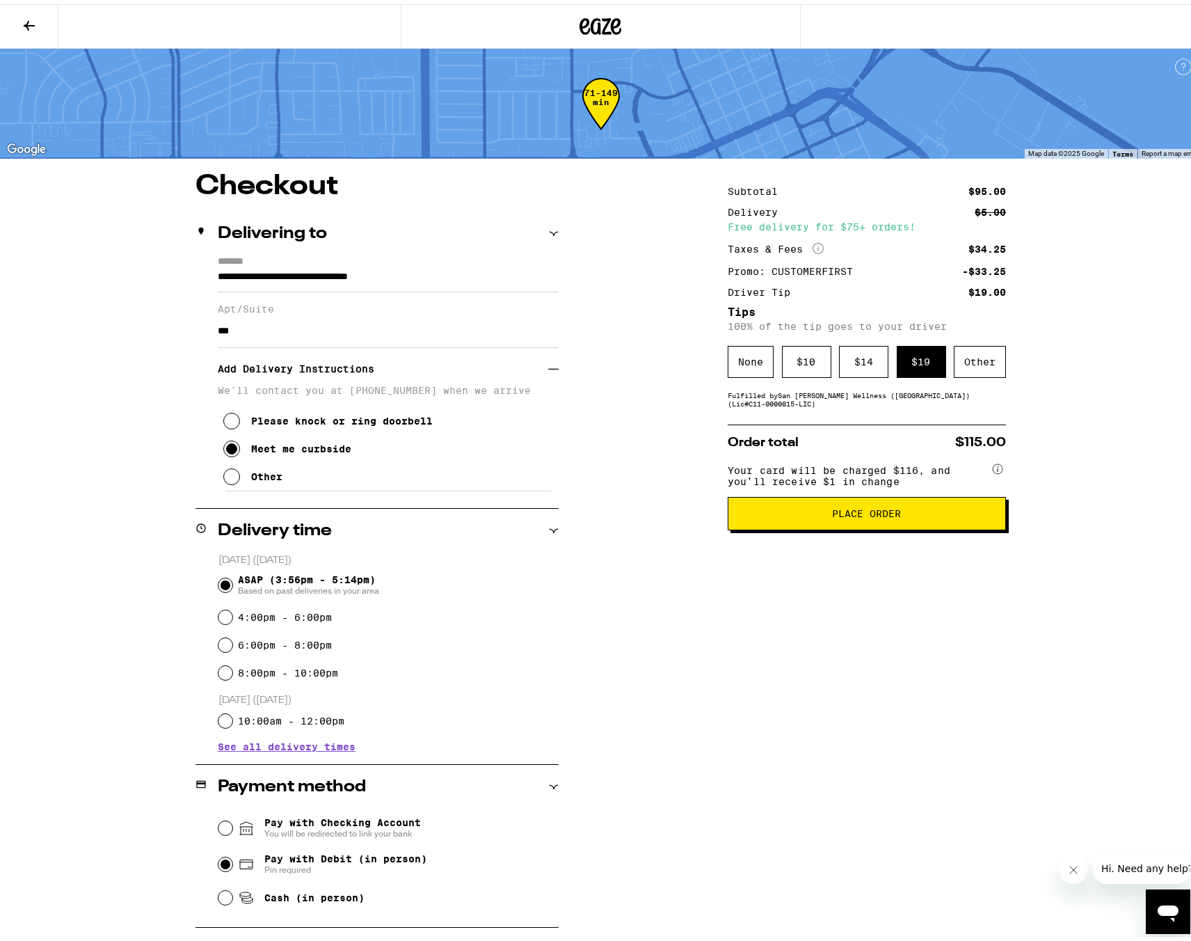
click at [889, 512] on span "Place Order" at bounding box center [867, 510] width 69 height 10
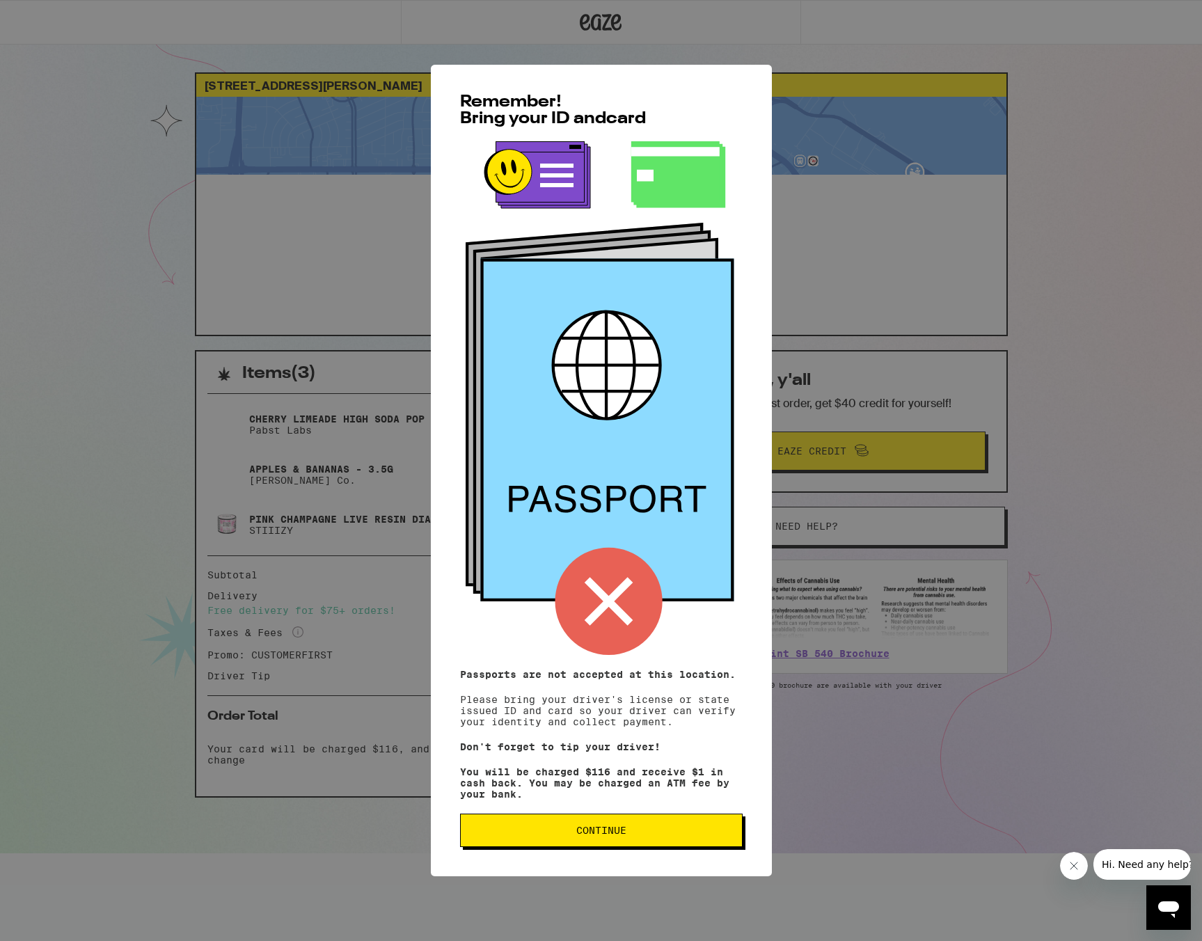
click at [694, 828] on button "Continue" at bounding box center [601, 830] width 283 height 33
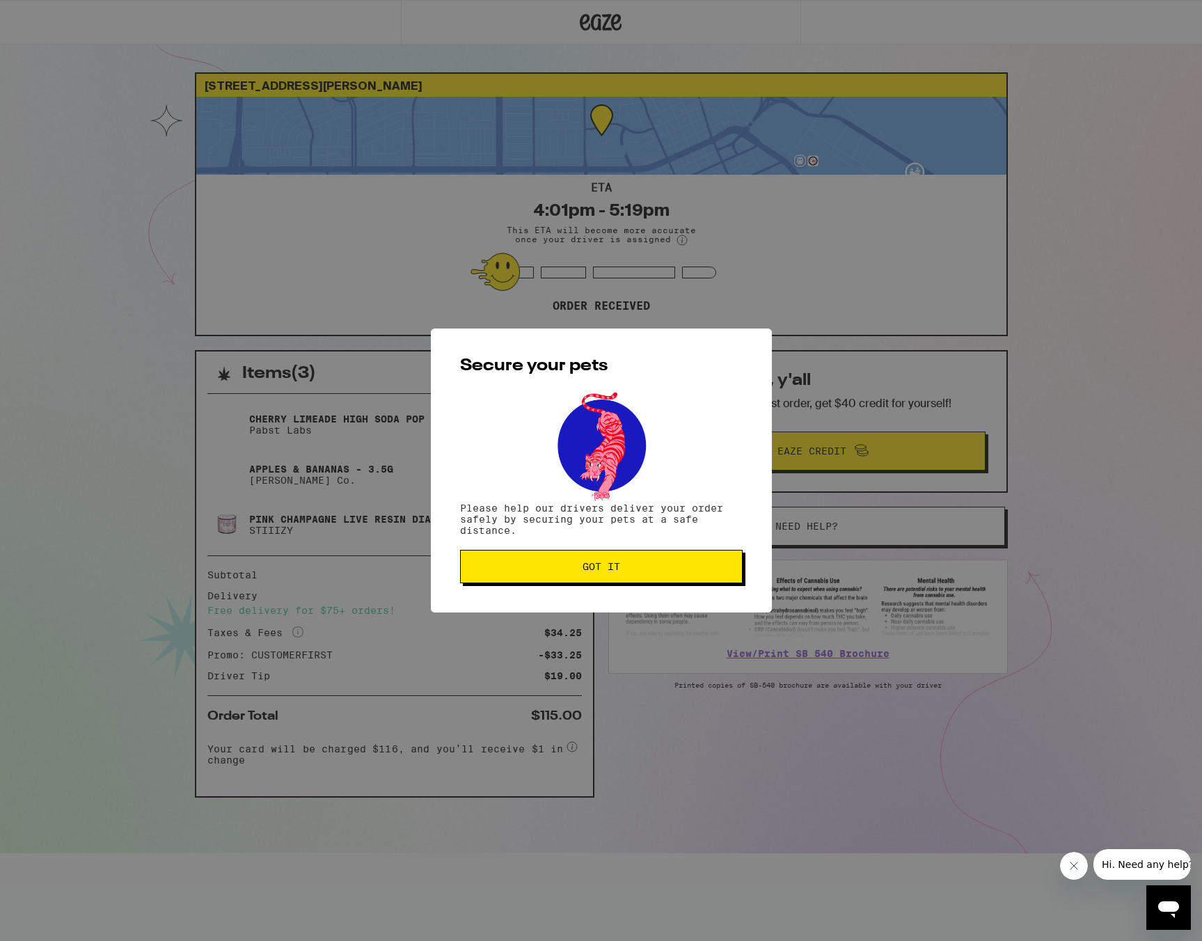
click at [686, 586] on div "Secure your pets Please help our drivers deliver your order safely by securing …" at bounding box center [601, 470] width 341 height 284
click at [686, 569] on span "Got it" at bounding box center [601, 567] width 259 height 10
